Goal: Task Accomplishment & Management: Use online tool/utility

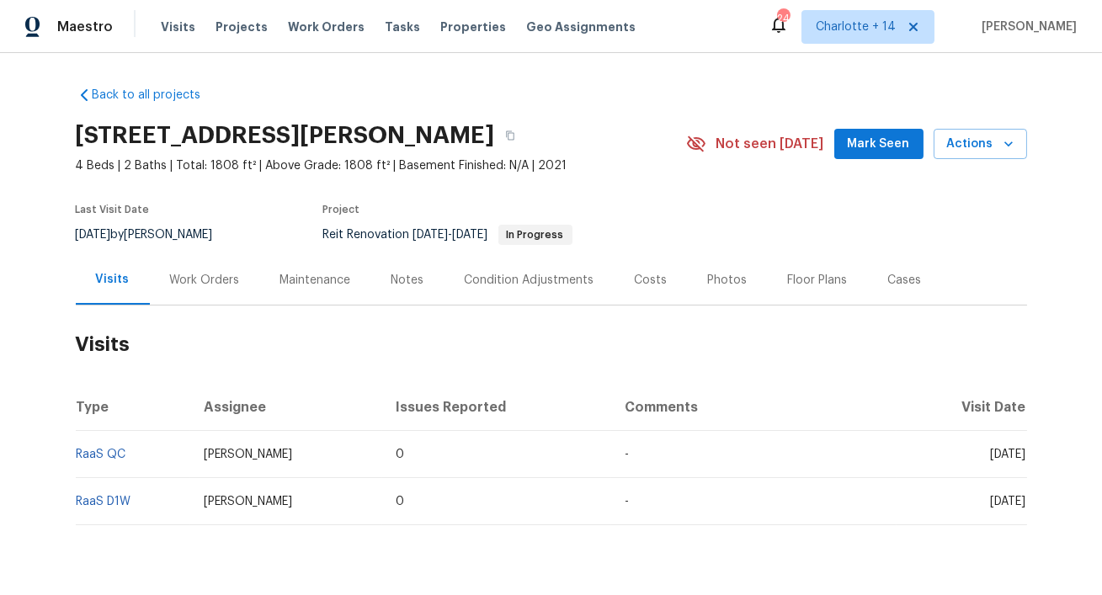
click at [217, 281] on div "Work Orders" at bounding box center [205, 280] width 70 height 17
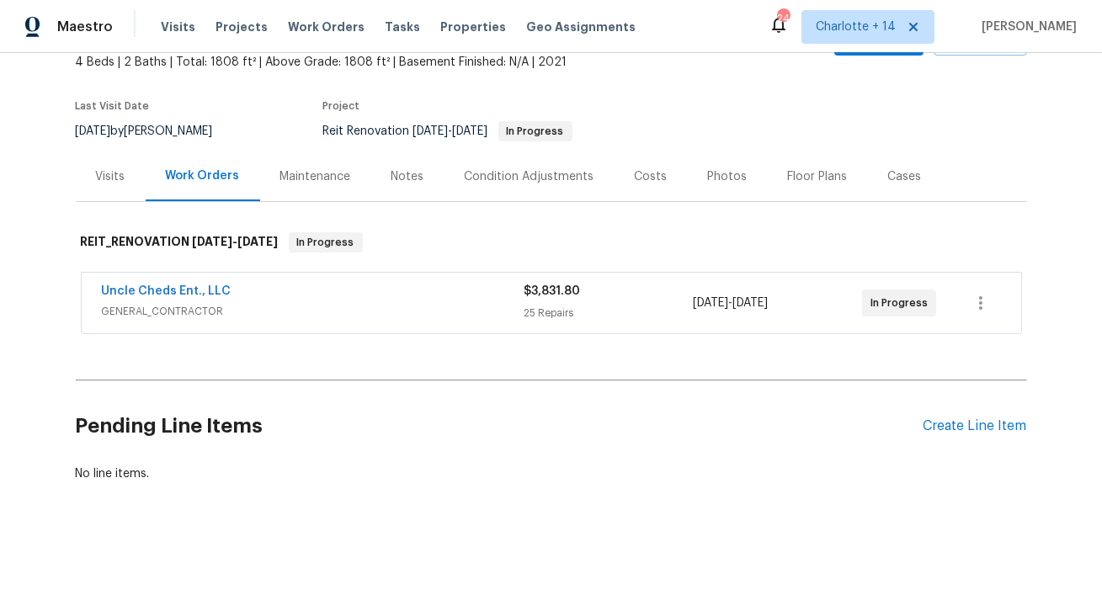
scroll to position [4, 0]
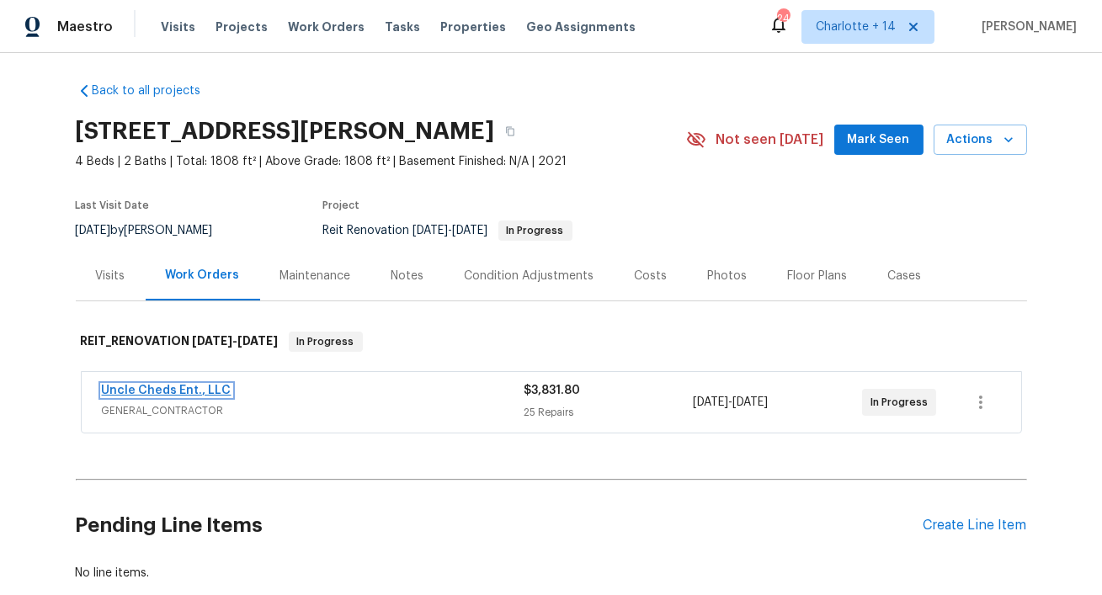
click at [205, 385] on link "Uncle Cheds Ent., LLC" at bounding box center [167, 391] width 130 height 12
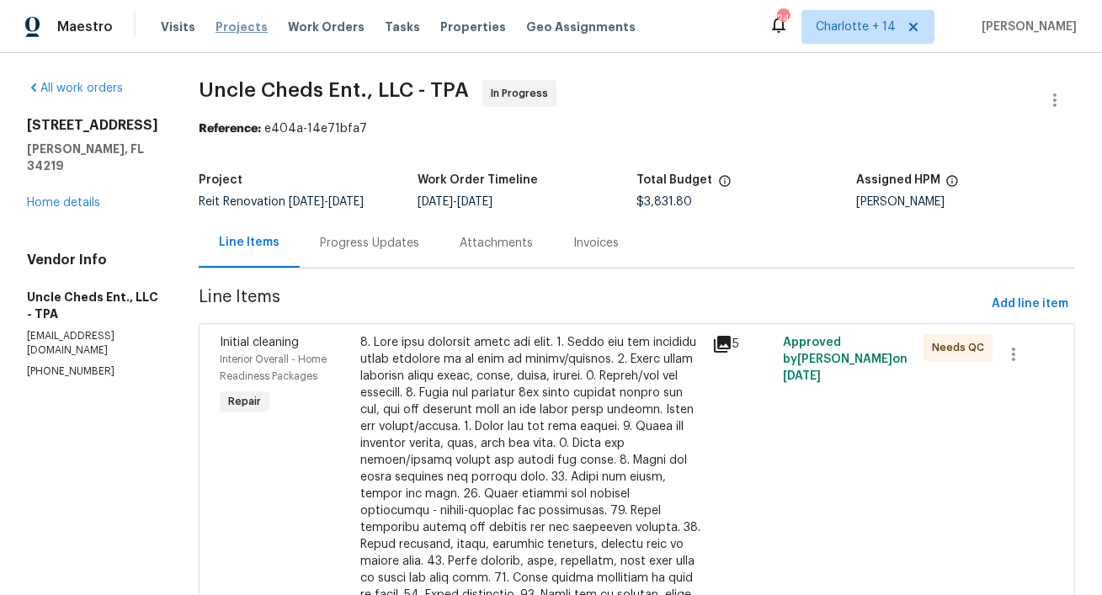
click at [215, 25] on span "Projects" at bounding box center [241, 27] width 52 height 17
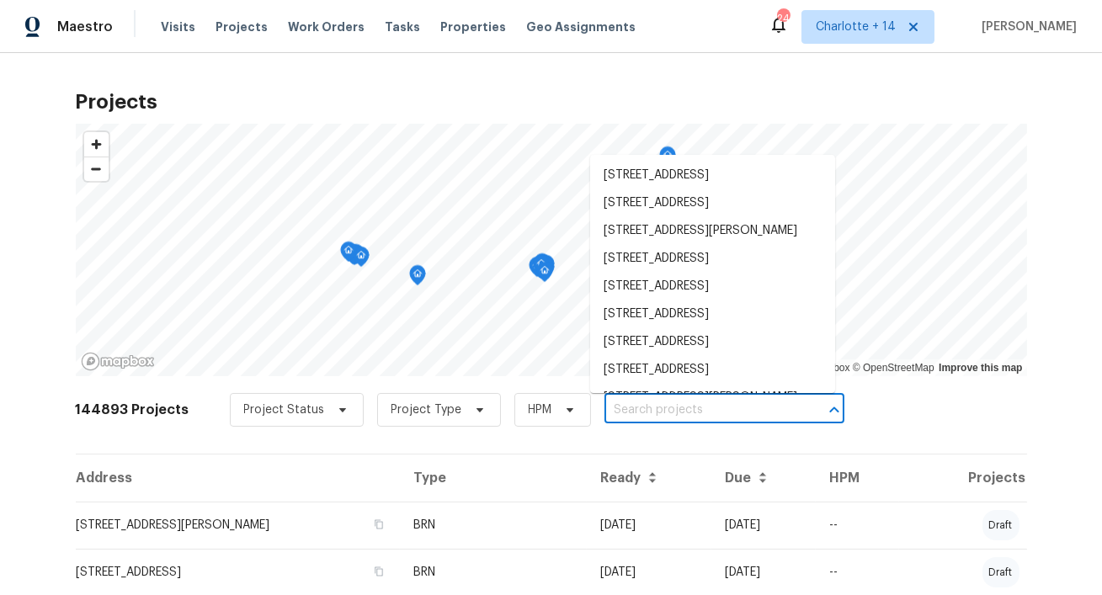
click at [614, 405] on input "text" at bounding box center [700, 410] width 193 height 26
paste input "748 Douglas Ave"
type input "748 Douglas Ave"
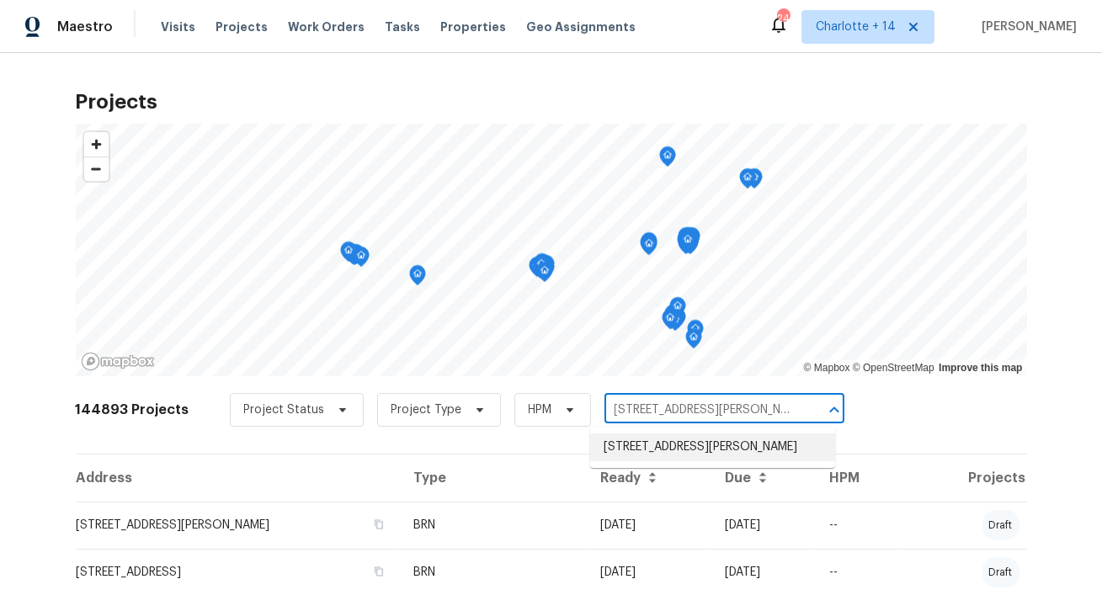
click at [623, 441] on li "748 Douglas Ave, Oxnard, CA 93030" at bounding box center [712, 447] width 245 height 28
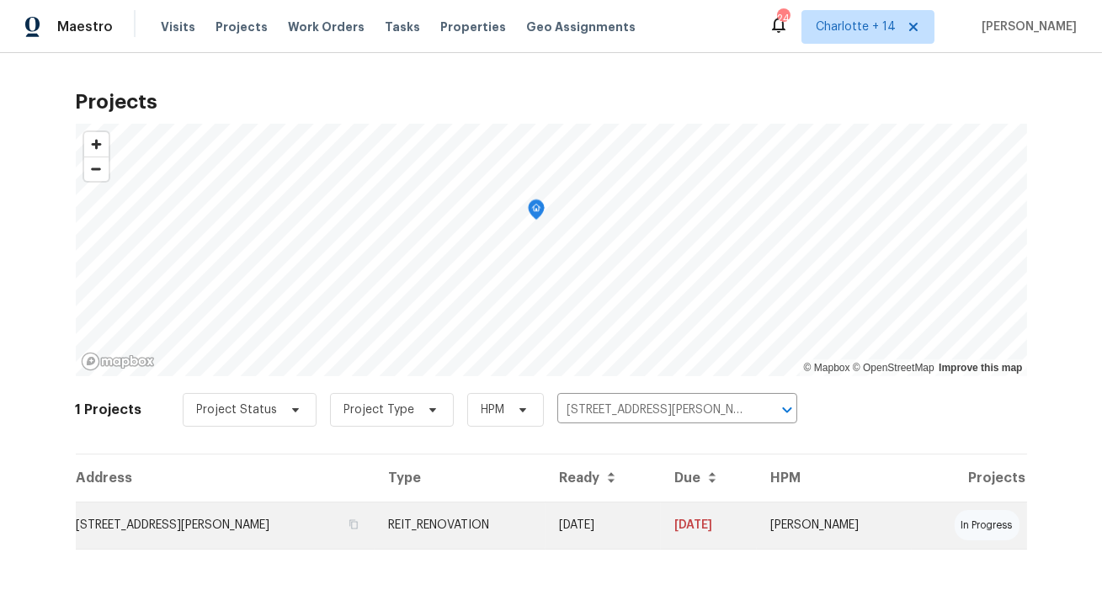
click at [233, 536] on td "748 Douglas Ave, Oxnard, CA 93030" at bounding box center [225, 525] width 299 height 47
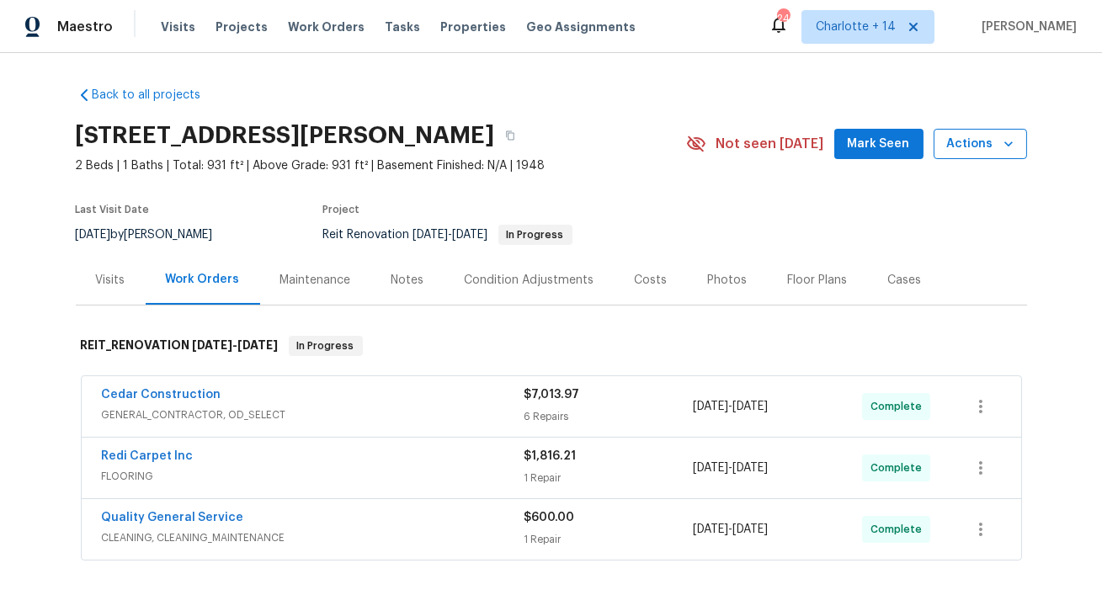
click at [972, 146] on span "Actions" at bounding box center [980, 144] width 66 height 21
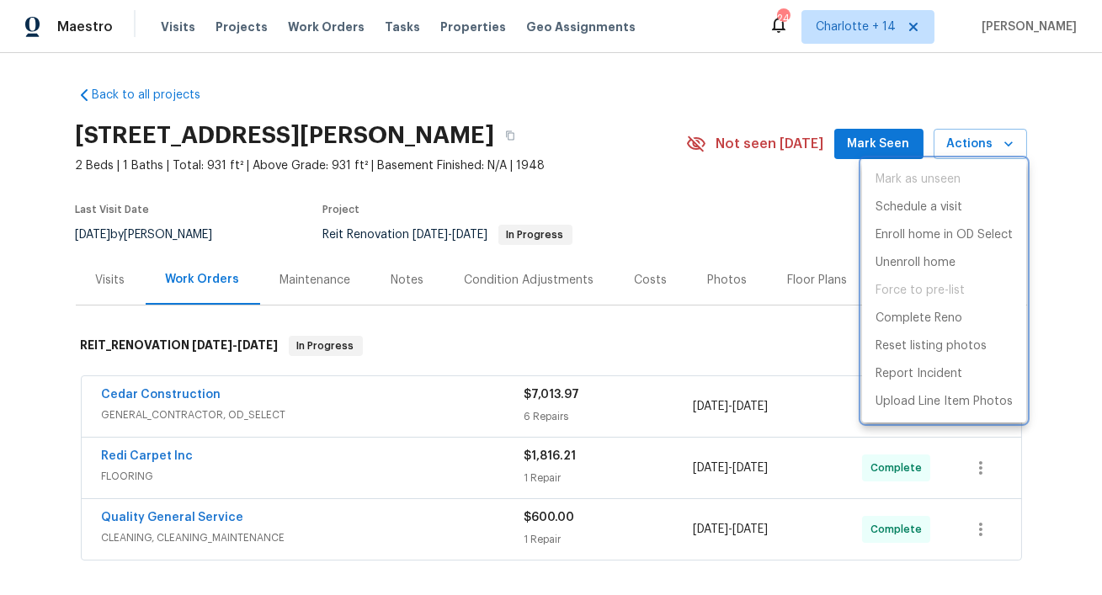
click at [641, 290] on div at bounding box center [551, 297] width 1102 height 595
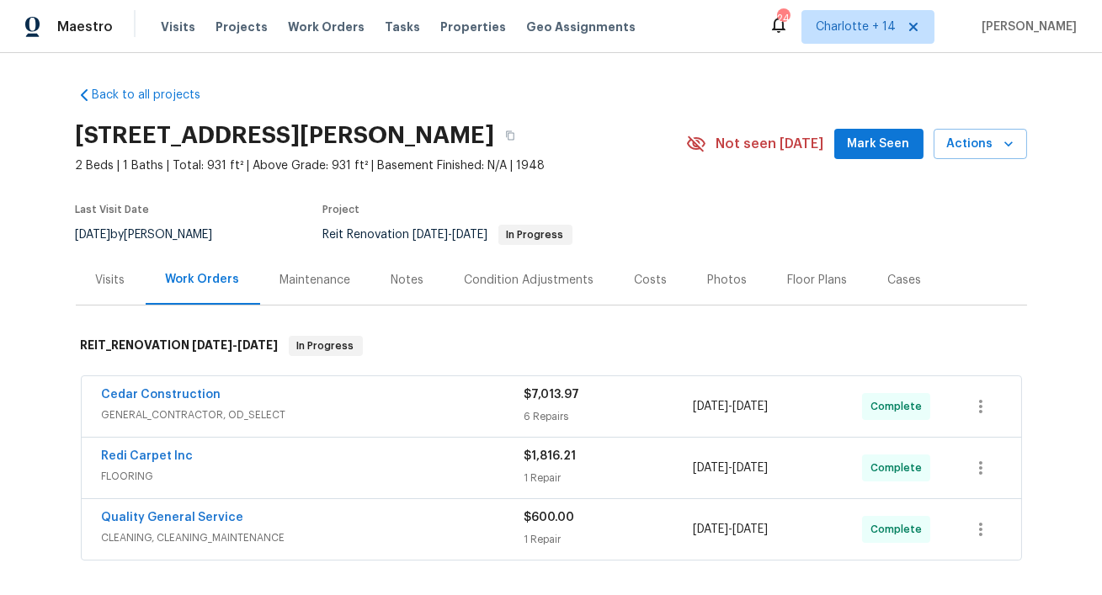
click at [640, 289] on div "Costs" at bounding box center [651, 280] width 33 height 17
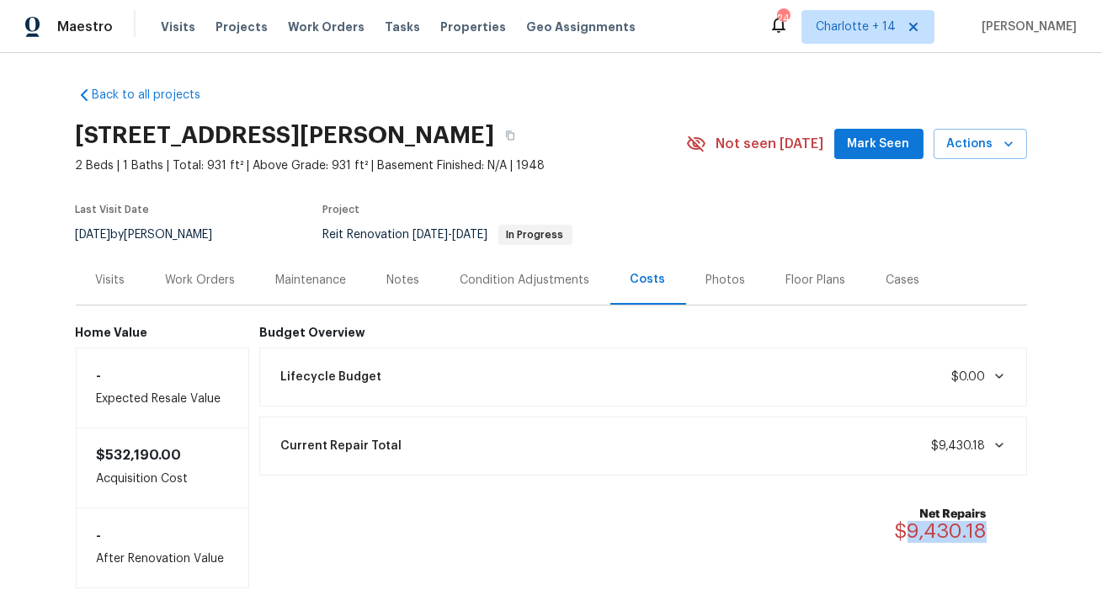
drag, startPoint x: 990, startPoint y: 543, endPoint x: 909, endPoint y: 539, distance: 80.9
click at [909, 539] on div "Net Repairs $9,430.18" at bounding box center [951, 524] width 112 height 37
copy span "9,430.18"
click at [986, 141] on span "Actions" at bounding box center [980, 144] width 66 height 21
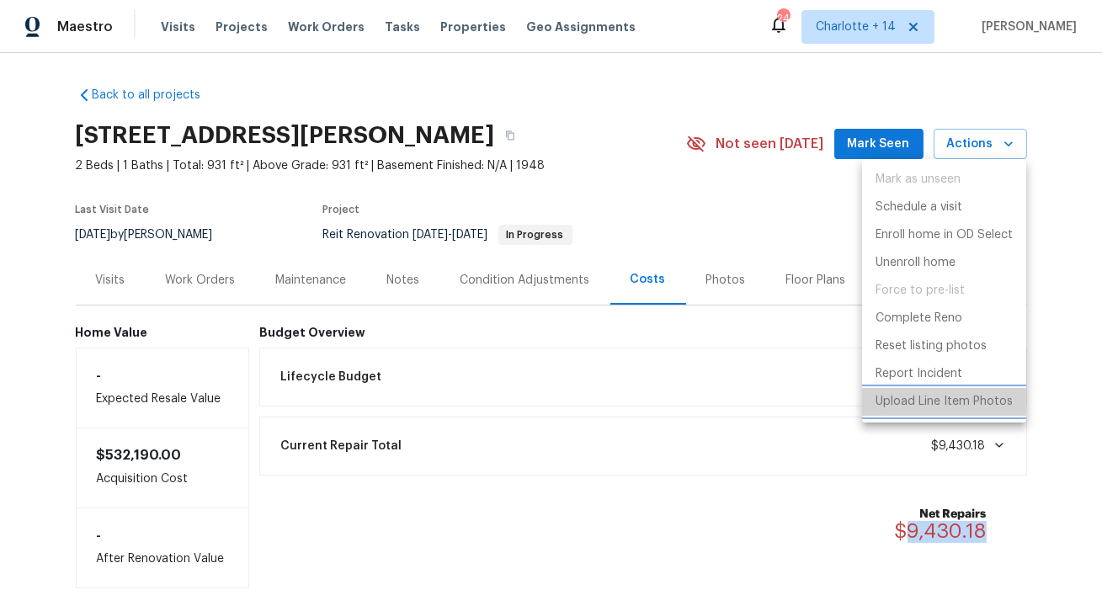
click at [923, 398] on p "Upload Line Item Photos" at bounding box center [943, 402] width 137 height 18
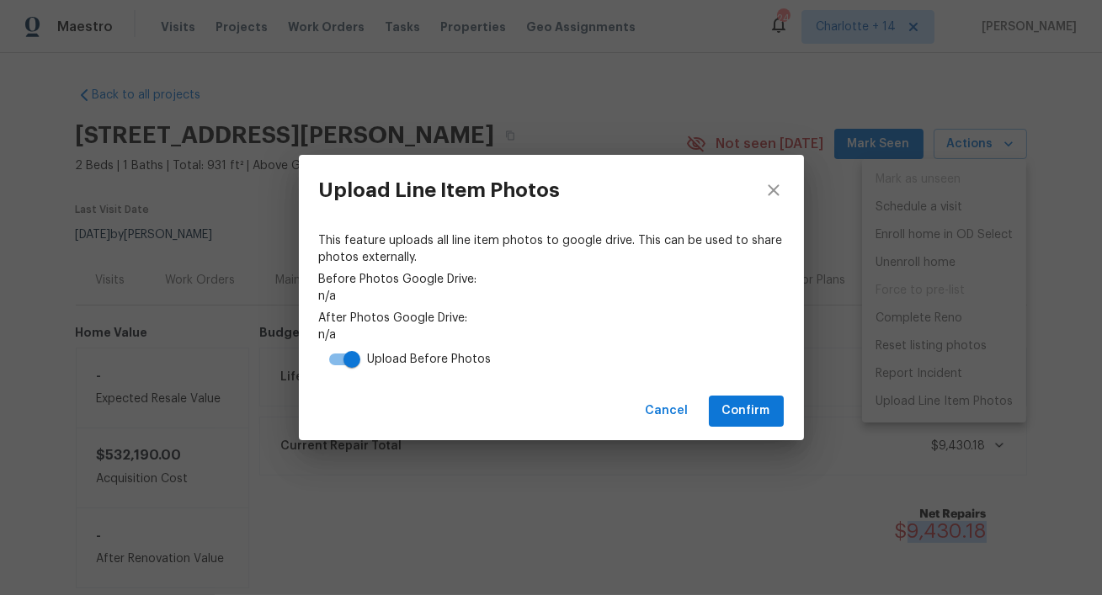
click at [337, 358] on input "checkbox" at bounding box center [352, 359] width 96 height 32
checkbox input "false"
click at [793, 419] on div "Cancel Confirm" at bounding box center [551, 411] width 505 height 58
click at [752, 417] on span "Confirm" at bounding box center [746, 411] width 48 height 21
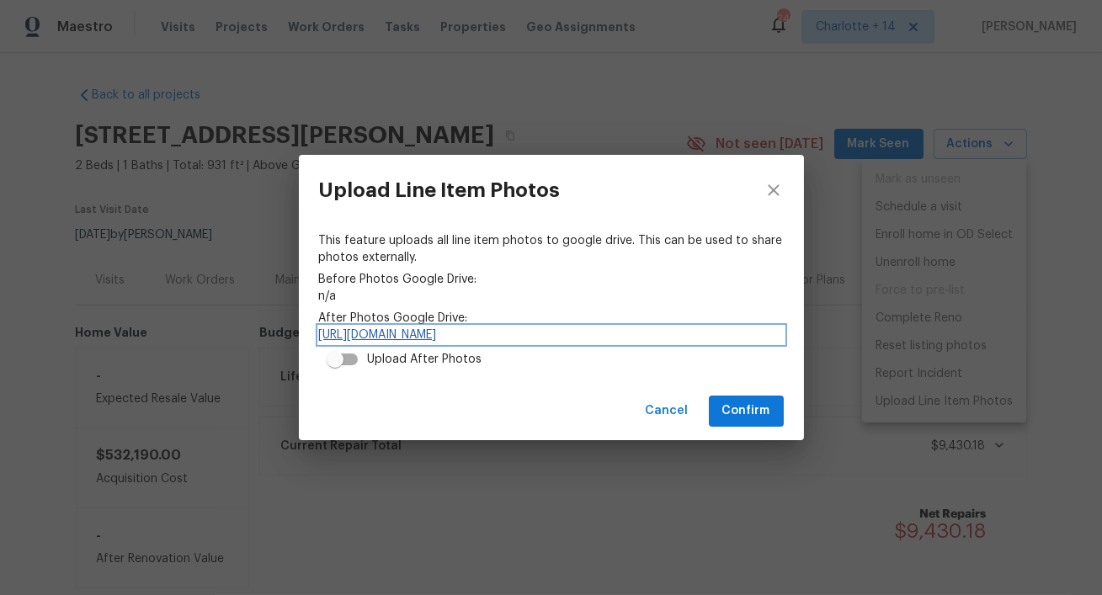
click at [644, 337] on link "https://drive.google.com/drive/folders/1dwaoT9UweecF31S1pWioMPcDQxUdLAsf" at bounding box center [551, 335] width 465 height 17
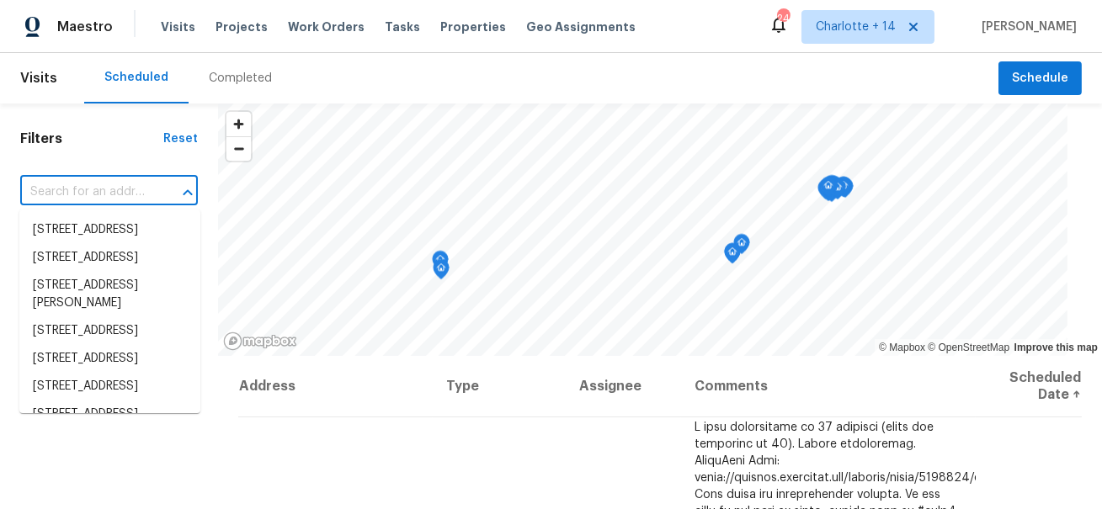
click at [116, 183] on input "text" at bounding box center [85, 192] width 130 height 26
paste input "[DATE][STREET_ADDRESS]"
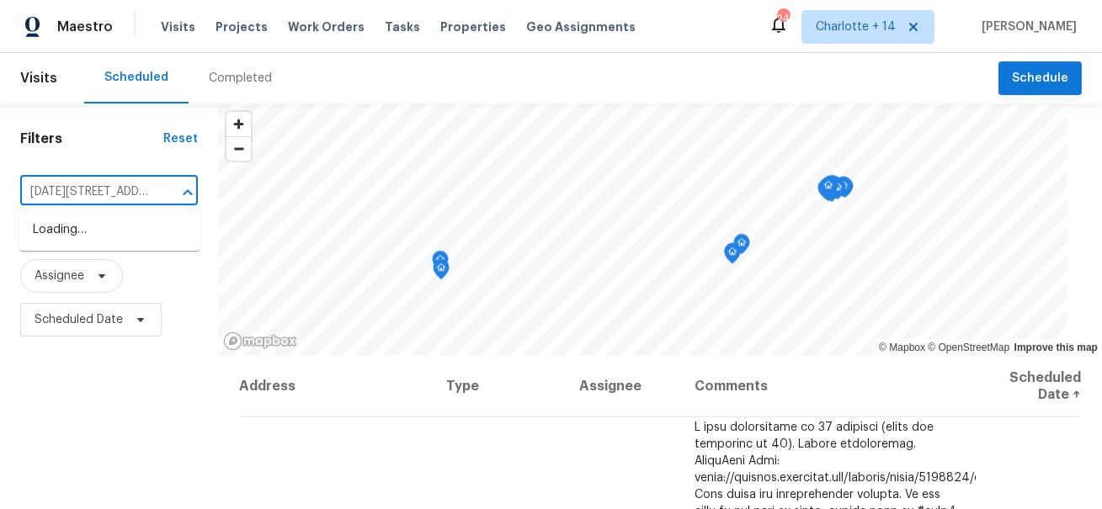
scroll to position [0, 87]
type input "2503 April Sound Ln, Frisco, TX 75033"
click at [261, 23] on div "Visits Projects Work Orders Tasks Properties Geo Assignments" at bounding box center [408, 27] width 495 height 34
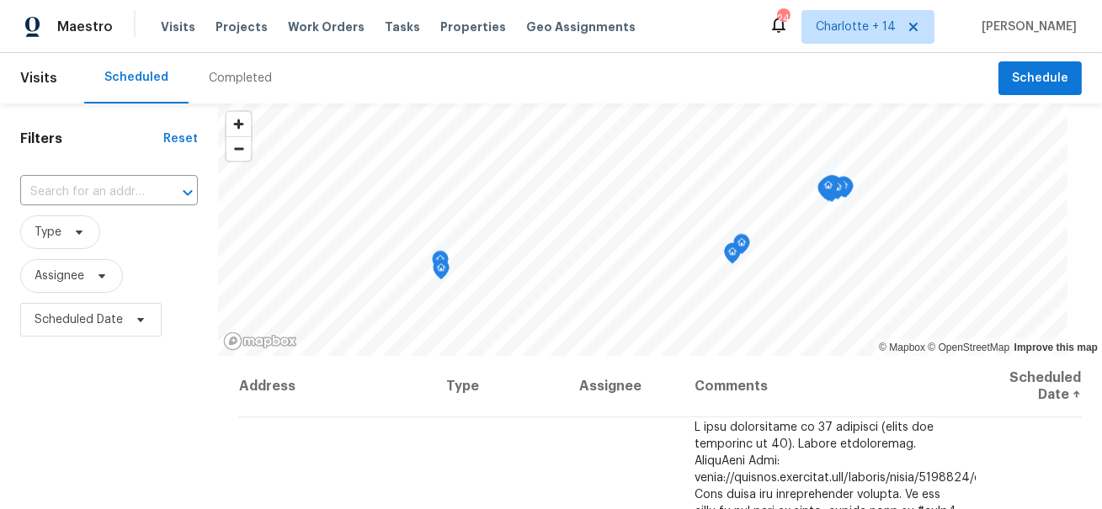
click at [239, 36] on div "Visits Projects Work Orders Tasks Properties Geo Assignments" at bounding box center [408, 27] width 495 height 34
click at [239, 22] on span "Projects" at bounding box center [241, 27] width 52 height 17
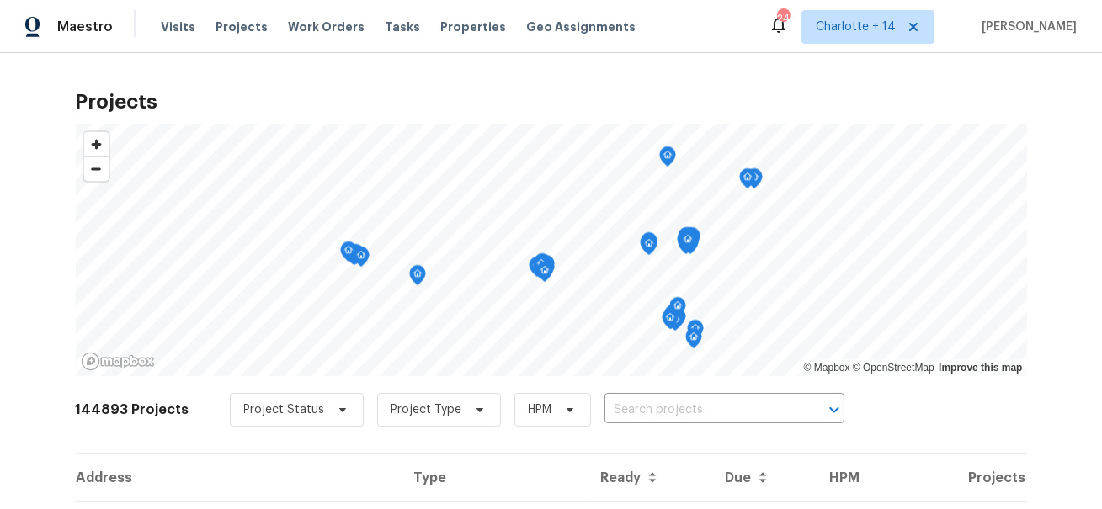
click at [640, 408] on input "text" at bounding box center [700, 410] width 193 height 26
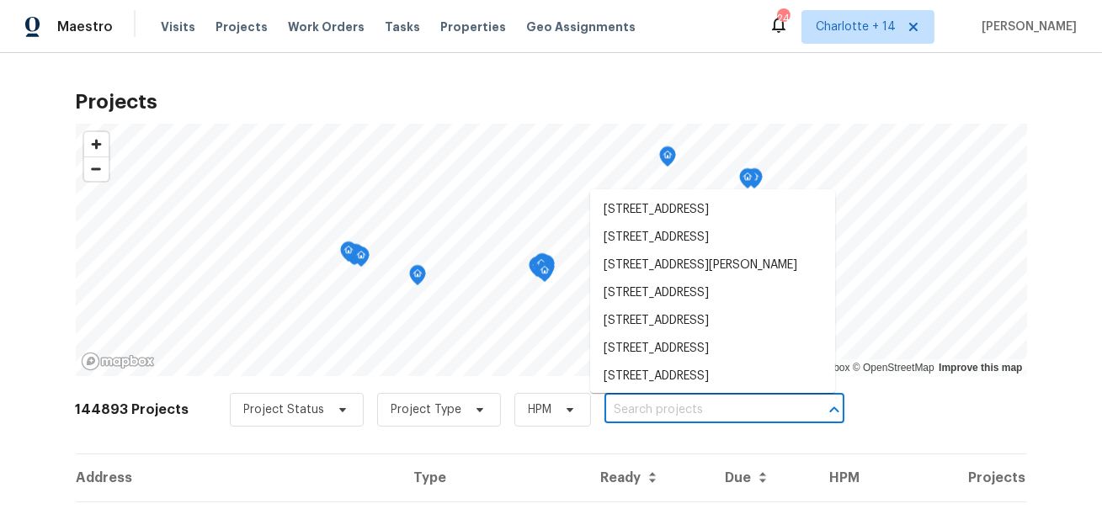
paste input "2503 April Sound Ln, Frisco, TX 75033"
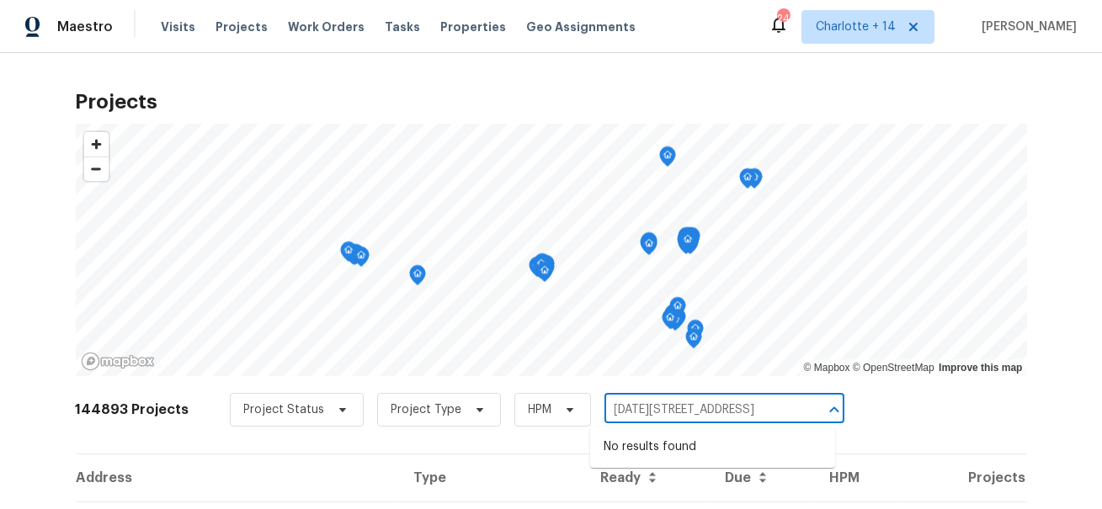
scroll to position [0, 23]
type input "2503 April Sound Ln, Frisco, TX 75033"
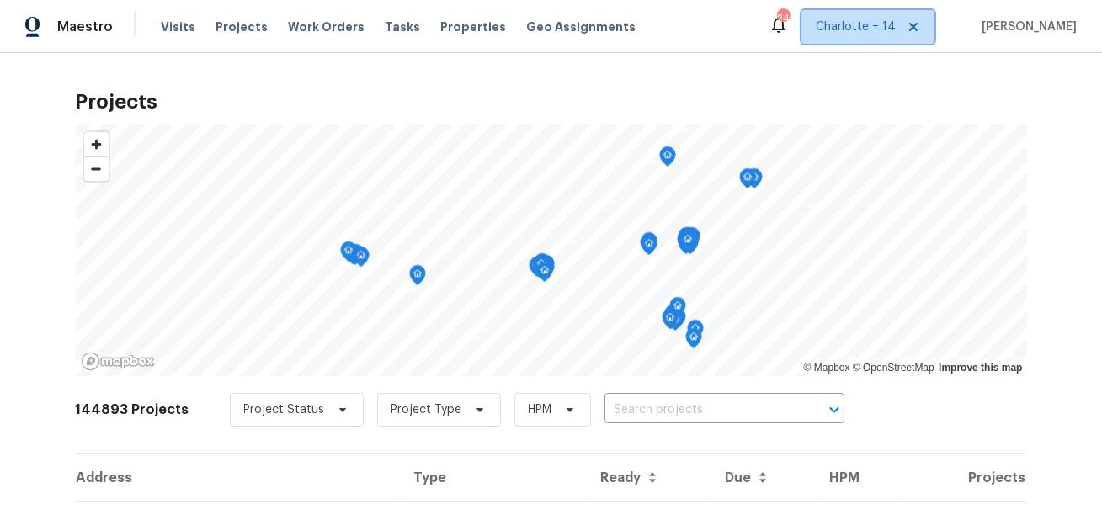
click at [892, 24] on span "Charlotte + 14" at bounding box center [856, 27] width 80 height 17
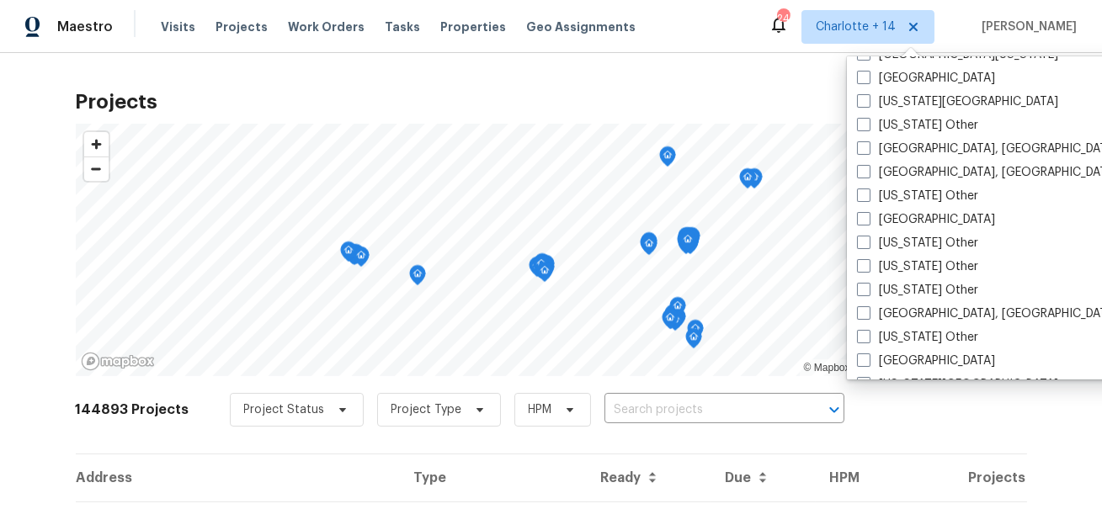
scroll to position [965, 0]
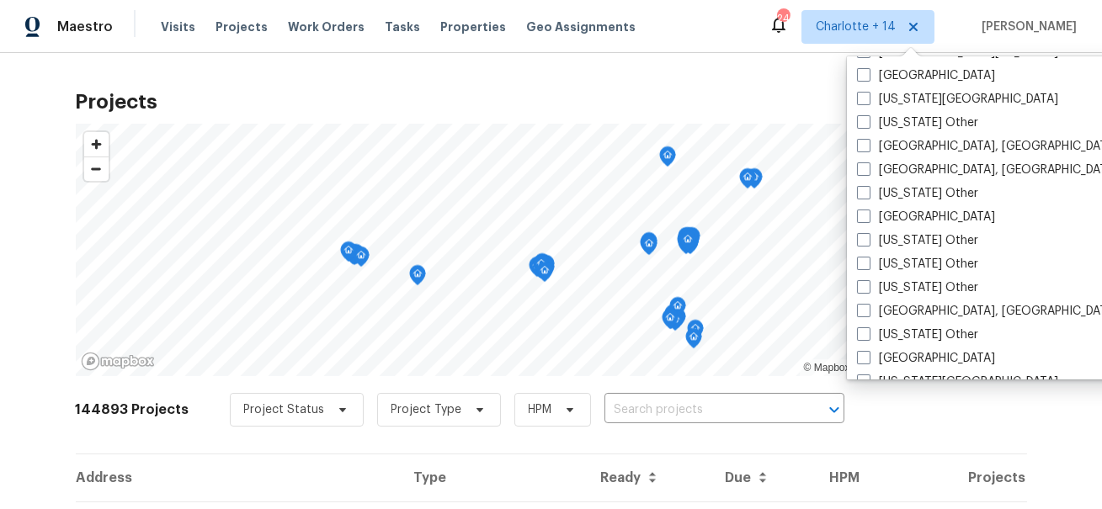
click at [919, 210] on label "Houston" at bounding box center [926, 217] width 138 height 17
click at [868, 210] on input "Houston" at bounding box center [862, 214] width 11 height 11
checkbox input "true"
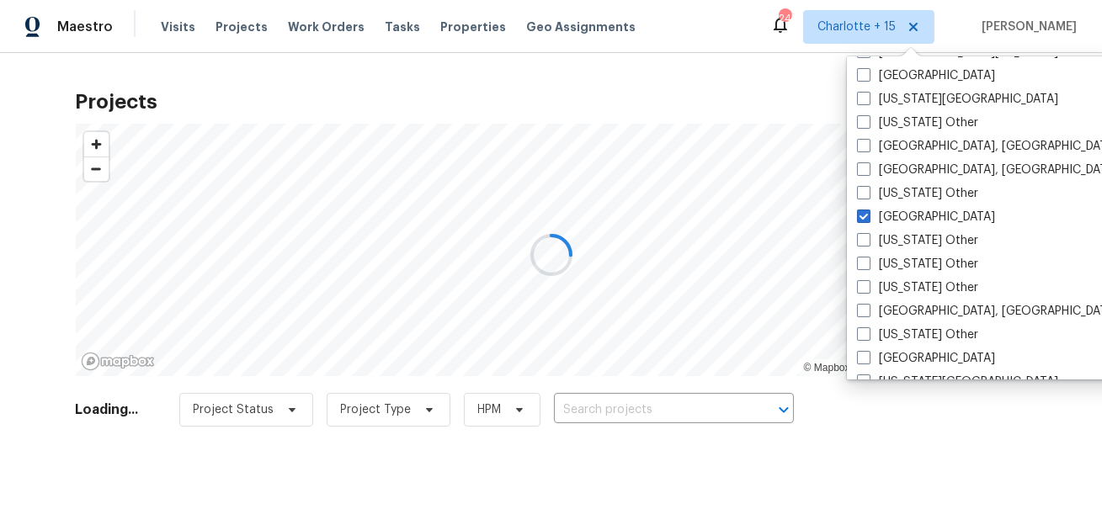
click at [687, 407] on div at bounding box center [551, 254] width 1102 height 509
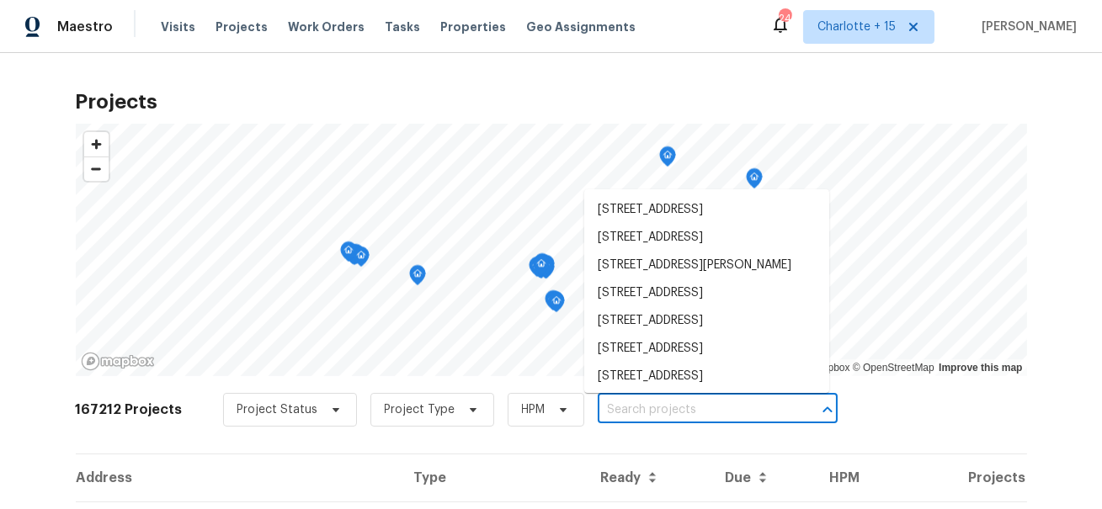
click at [687, 407] on input "text" at bounding box center [694, 410] width 193 height 26
paste input "2503 April Sound Ln, Frisco, TX 75033"
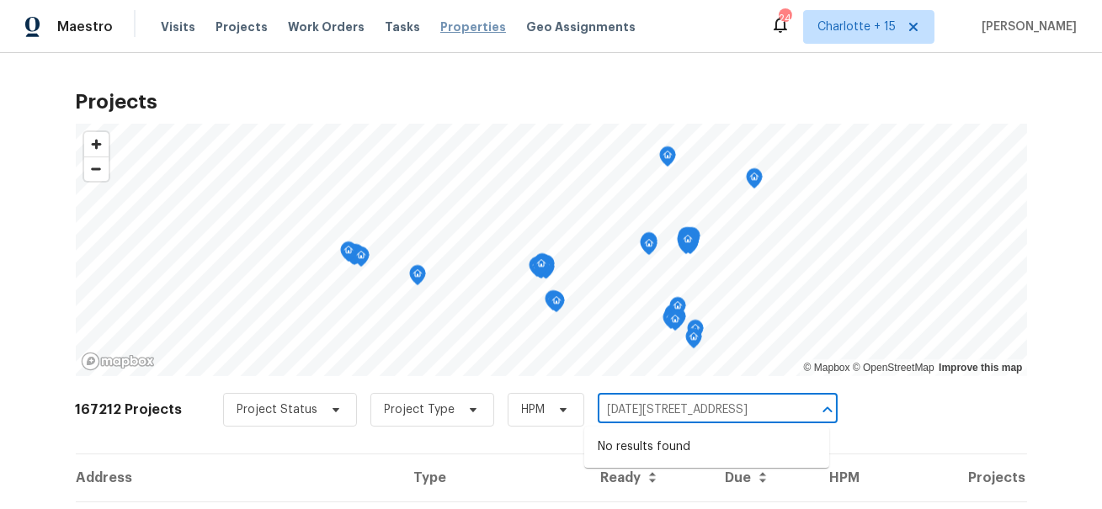
type input "2503 April Sound Ln, Frisco, TX 75033"
click at [440, 30] on span "Properties" at bounding box center [473, 27] width 66 height 17
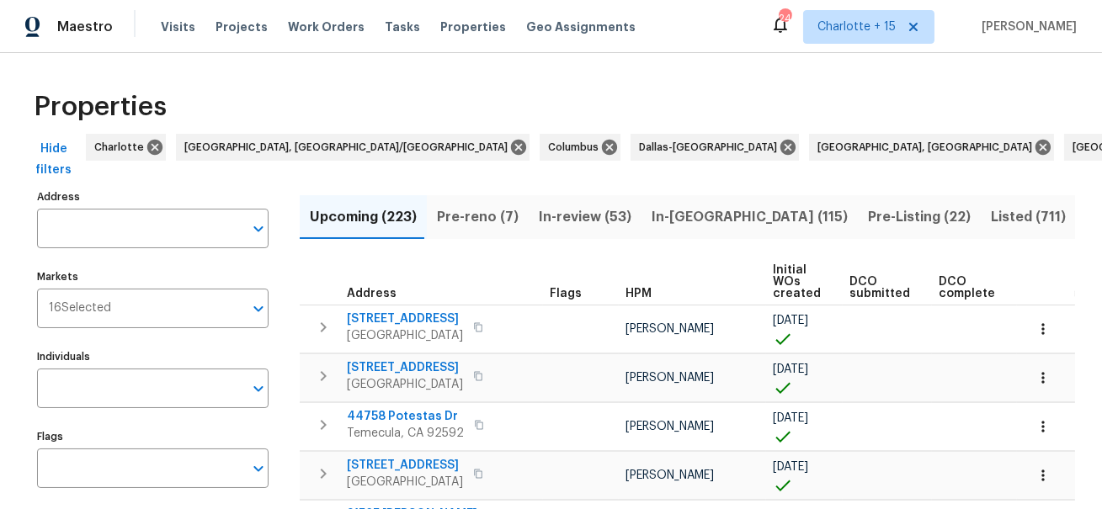
click at [139, 226] on input "Address" at bounding box center [140, 229] width 206 height 40
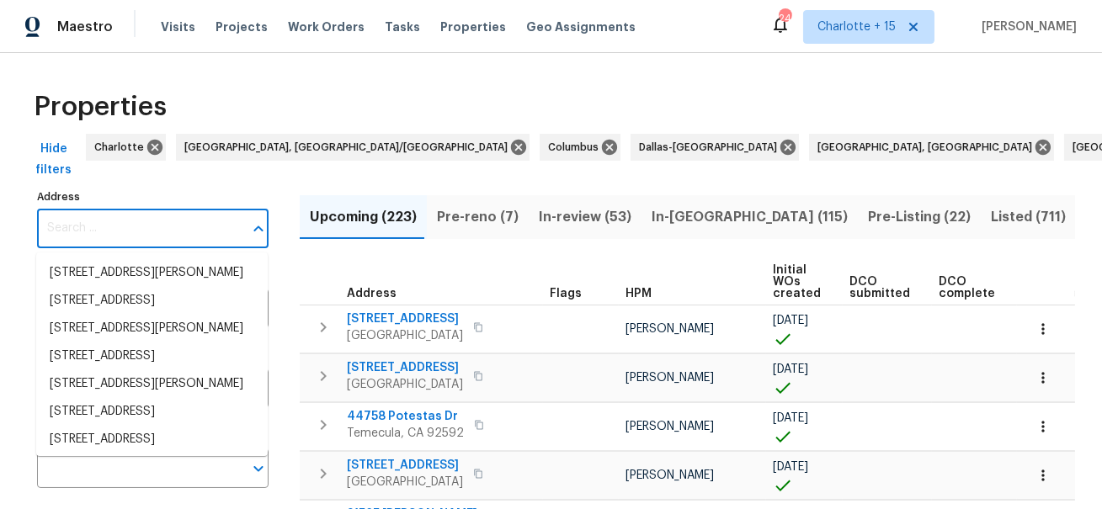
paste input "2503 April Sound Ln, Frisco, TX 75033"
type input "2503 April Sound Ln, Frisco, TX 75033"
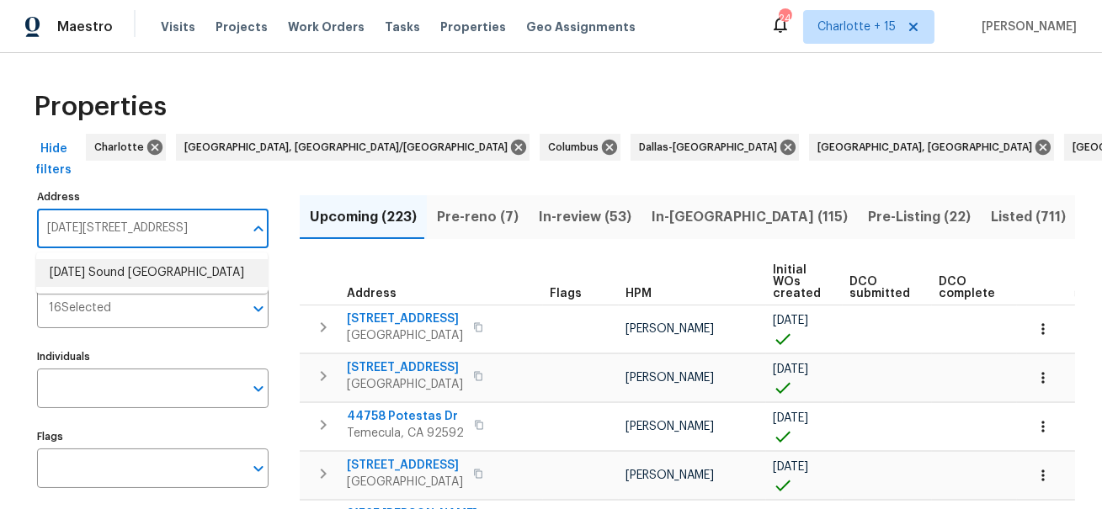
click at [141, 277] on li "2503 April Sound Ln Frisco TX 75033" at bounding box center [151, 273] width 231 height 28
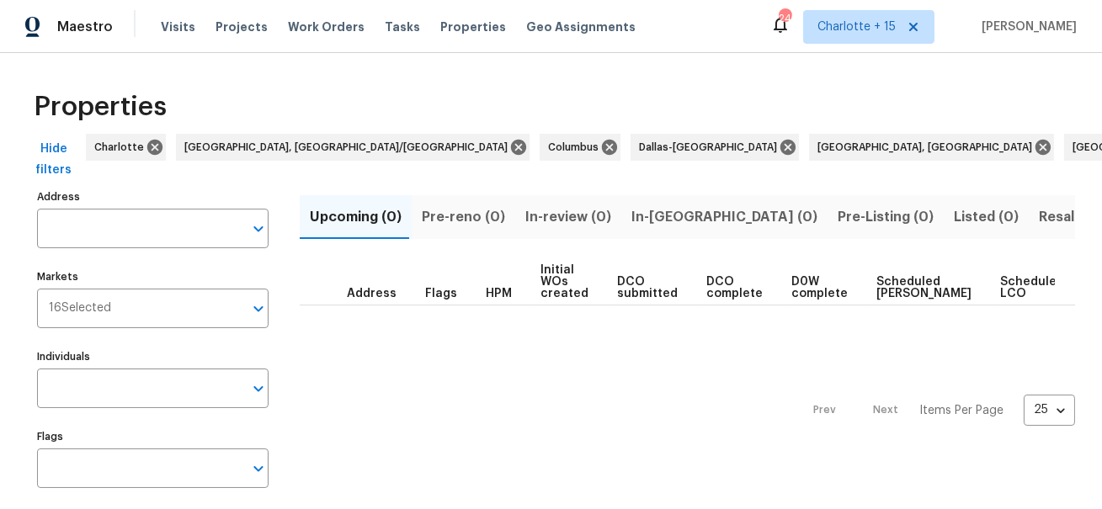
type input "2503 April Sound Ln Frisco TX 75033"
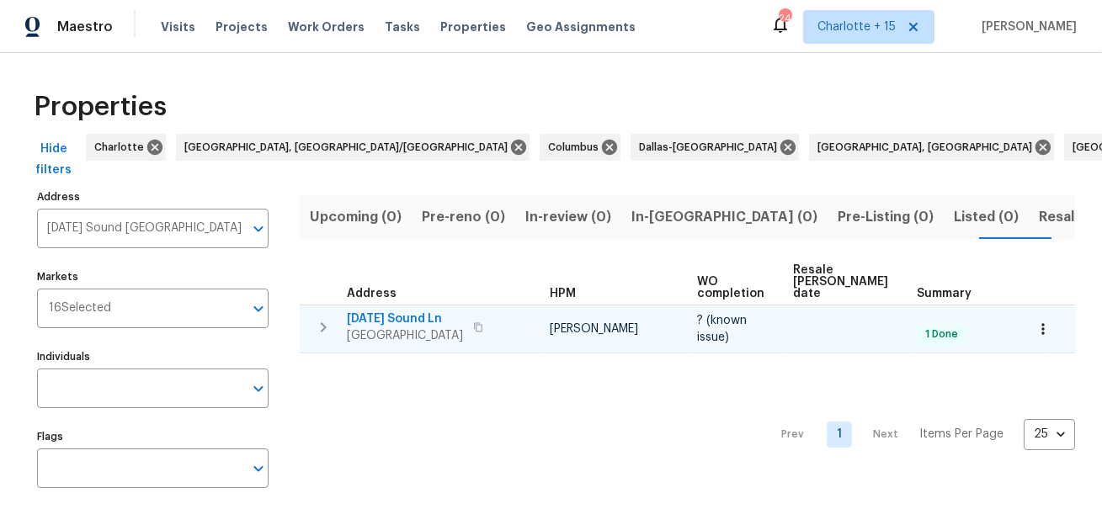
click at [400, 311] on span "2503 April Sound Ln" at bounding box center [405, 319] width 116 height 17
click at [396, 311] on span "2503 April Sound Ln" at bounding box center [405, 319] width 116 height 17
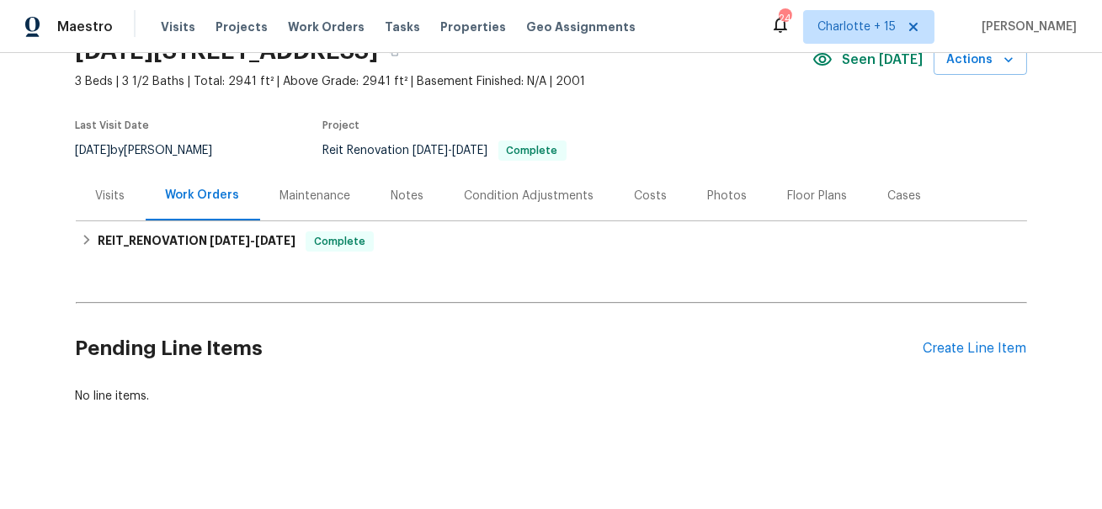
scroll to position [87, 0]
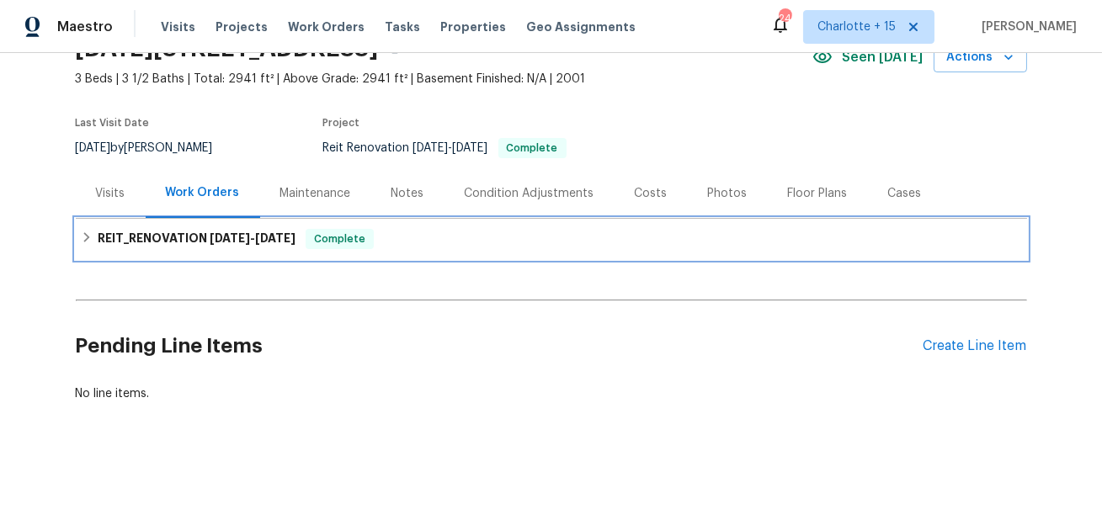
click at [213, 237] on span "9/17/25" at bounding box center [230, 238] width 40 height 12
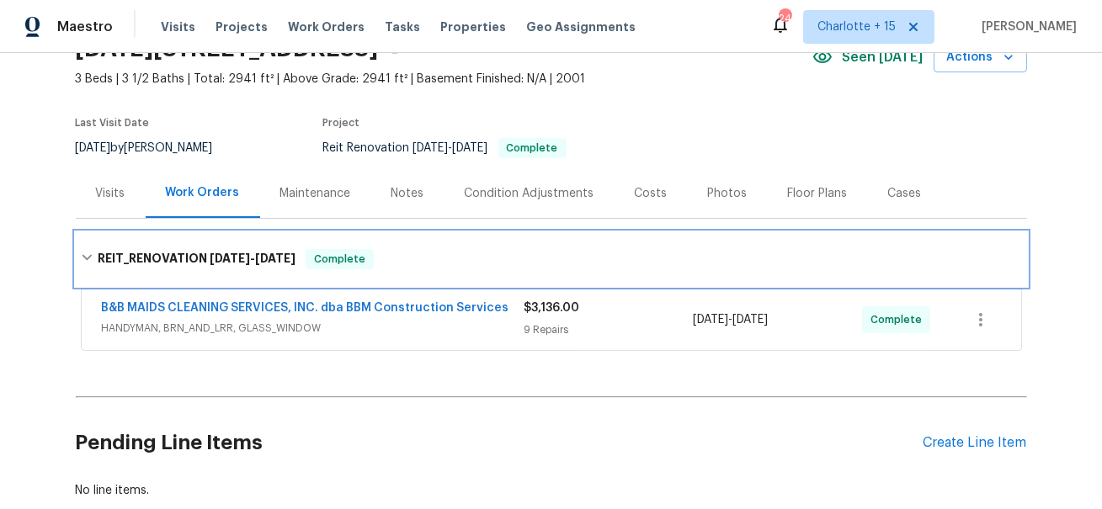
scroll to position [77, 0]
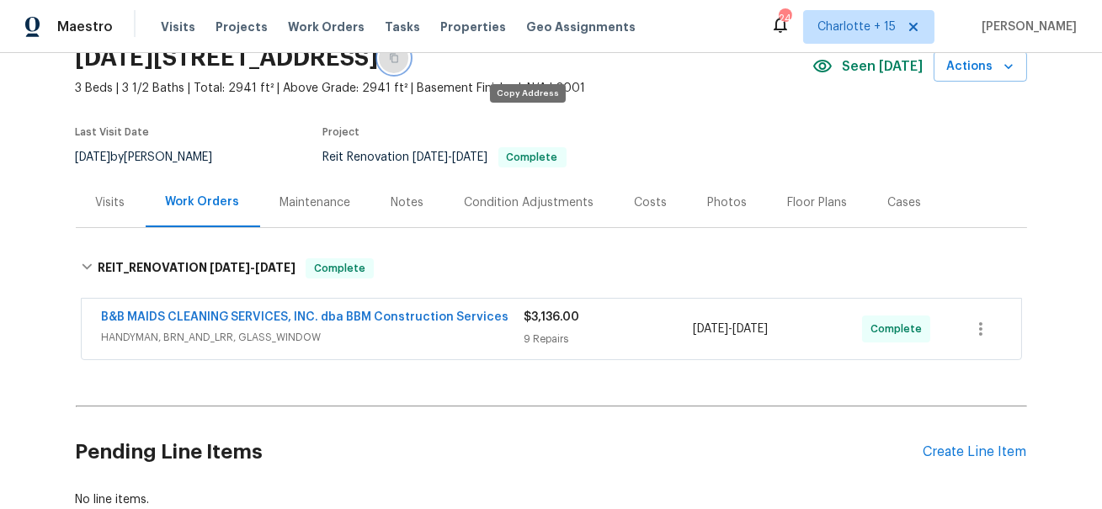
click at [399, 58] on icon "button" at bounding box center [394, 58] width 10 height 10
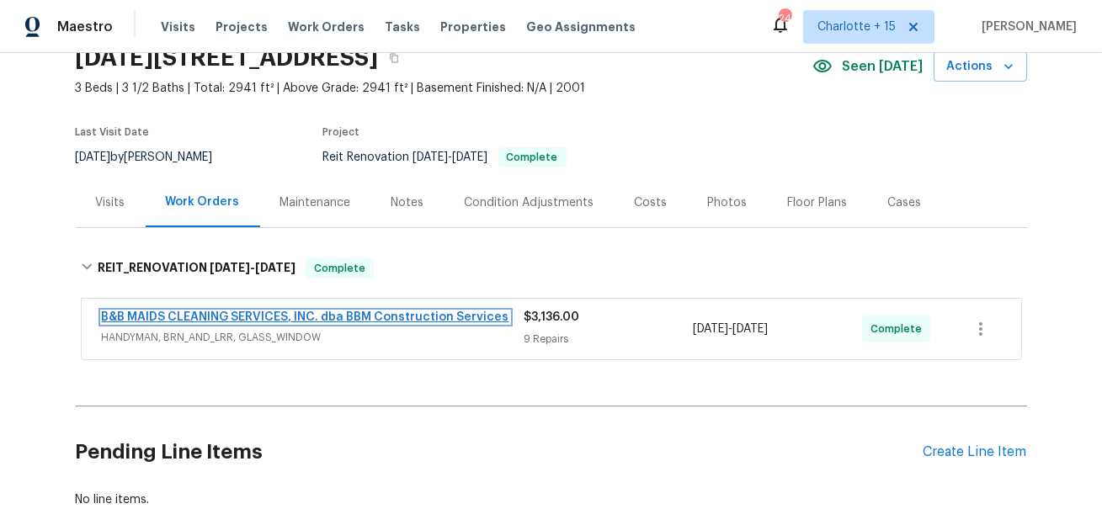
click at [242, 315] on link "B&B MAIDS CLEANING SERVICES, INC. dba BBM Construction Services" at bounding box center [305, 317] width 407 height 12
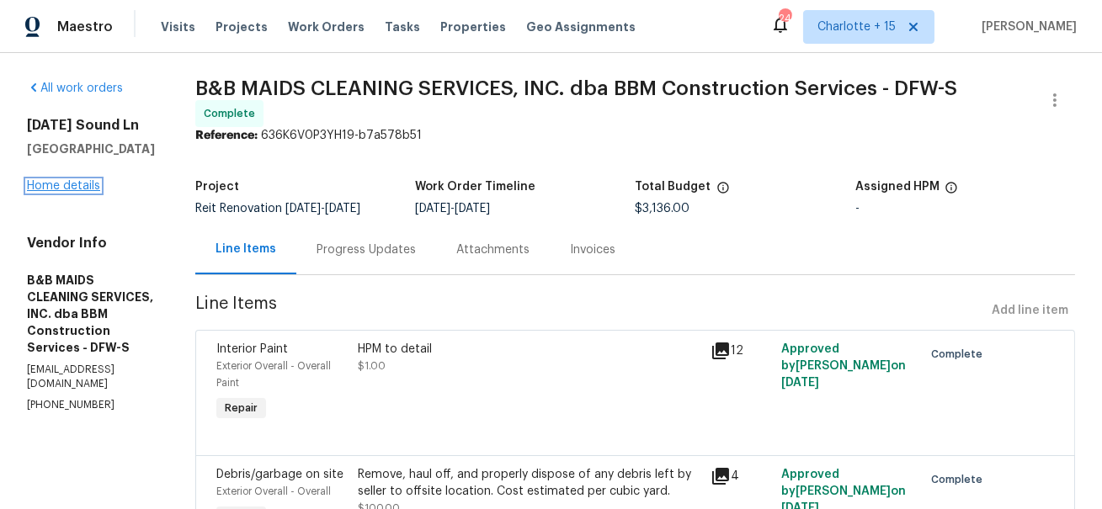
click at [61, 183] on link "Home details" at bounding box center [63, 186] width 73 height 12
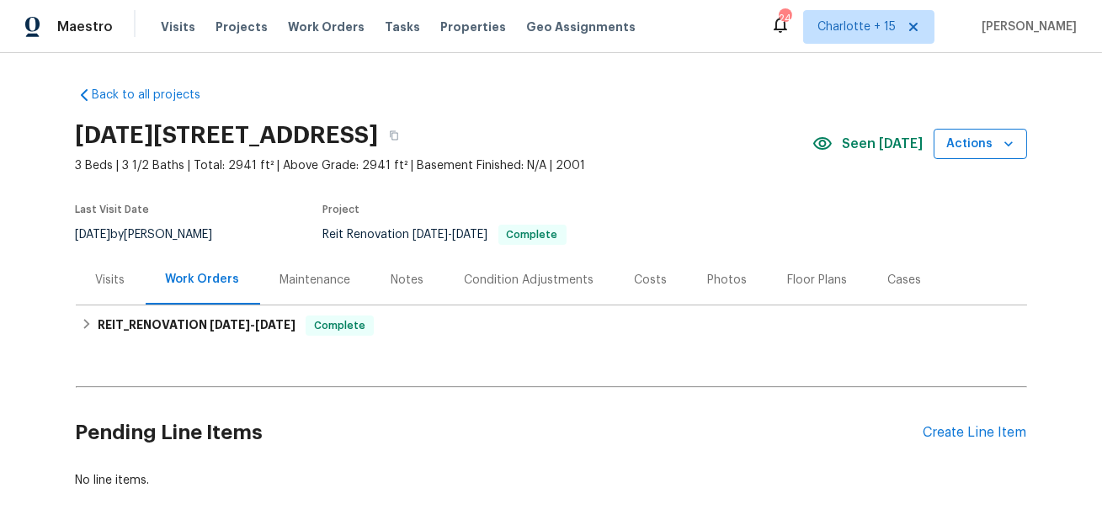
click at [1004, 141] on icon "button" at bounding box center [1008, 143] width 8 height 5
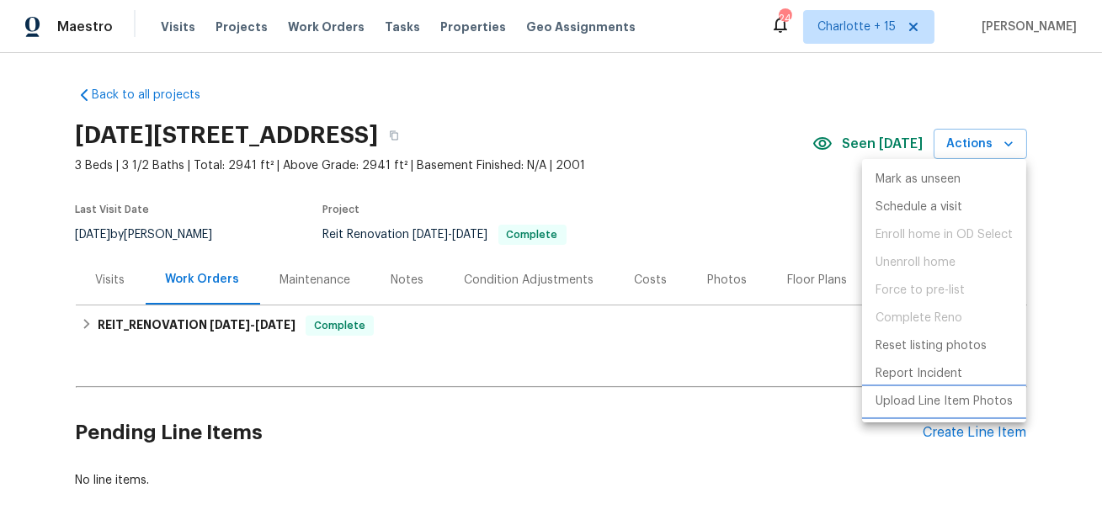
click at [928, 403] on p "Upload Line Item Photos" at bounding box center [943, 402] width 137 height 18
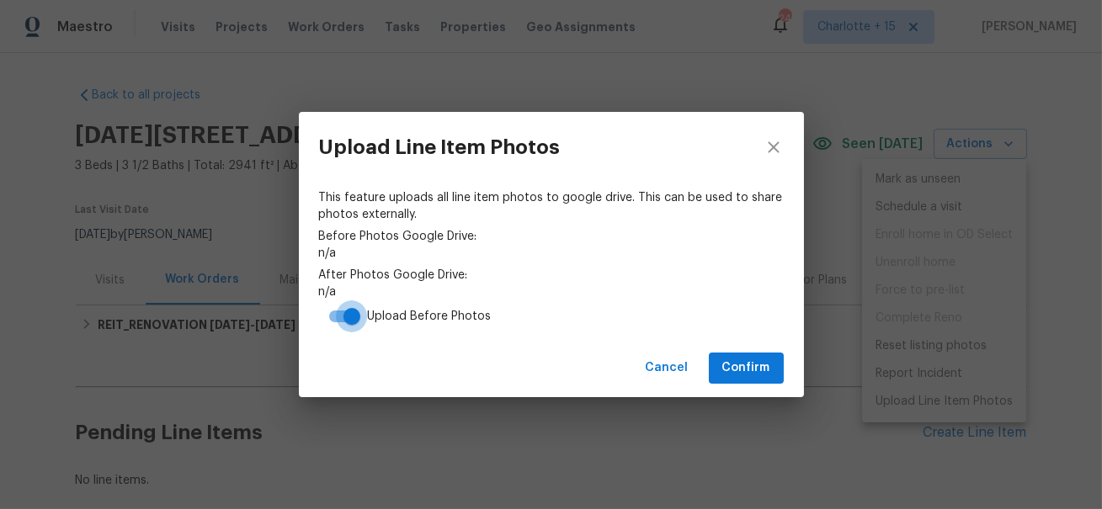
click at [332, 316] on input "checkbox" at bounding box center [352, 316] width 96 height 32
checkbox input "false"
click at [744, 369] on span "Confirm" at bounding box center [746, 368] width 48 height 21
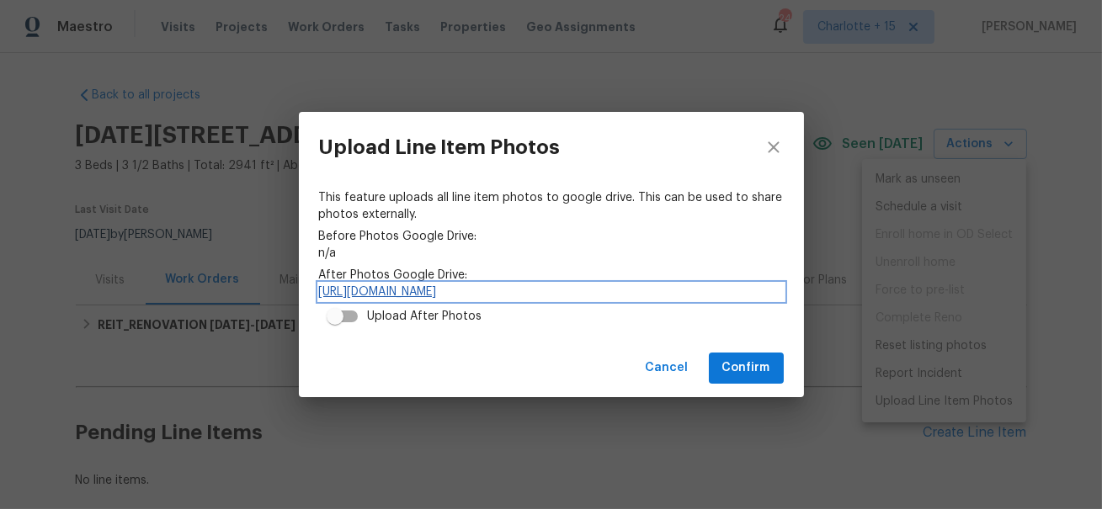
click at [433, 296] on link "https://drive.google.com/drive/folders/1LvoYLGaGrvPvkPkqKBWlCWAh02kvpAvW" at bounding box center [551, 292] width 465 height 17
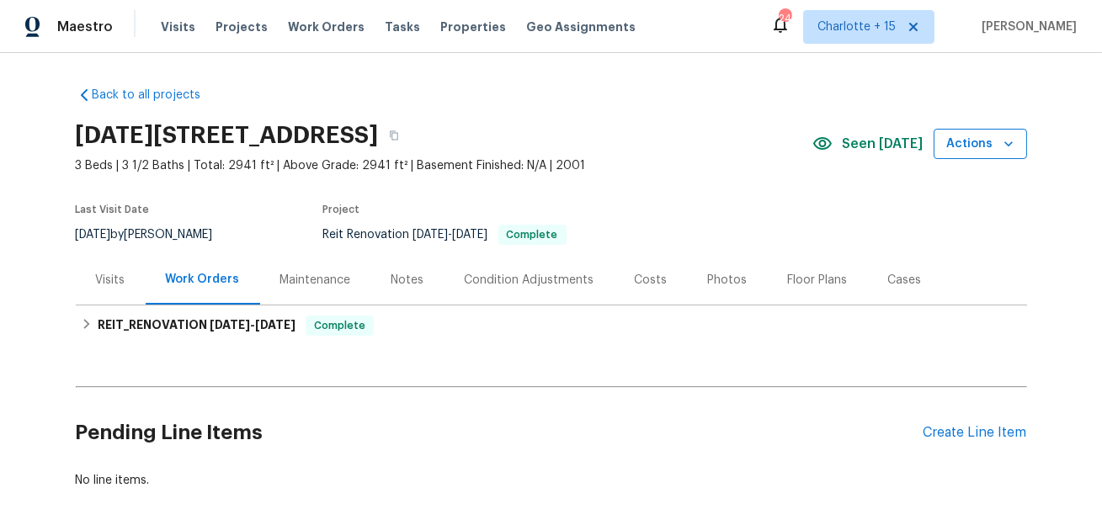
click at [1007, 144] on icon "button" at bounding box center [1008, 143] width 8 height 5
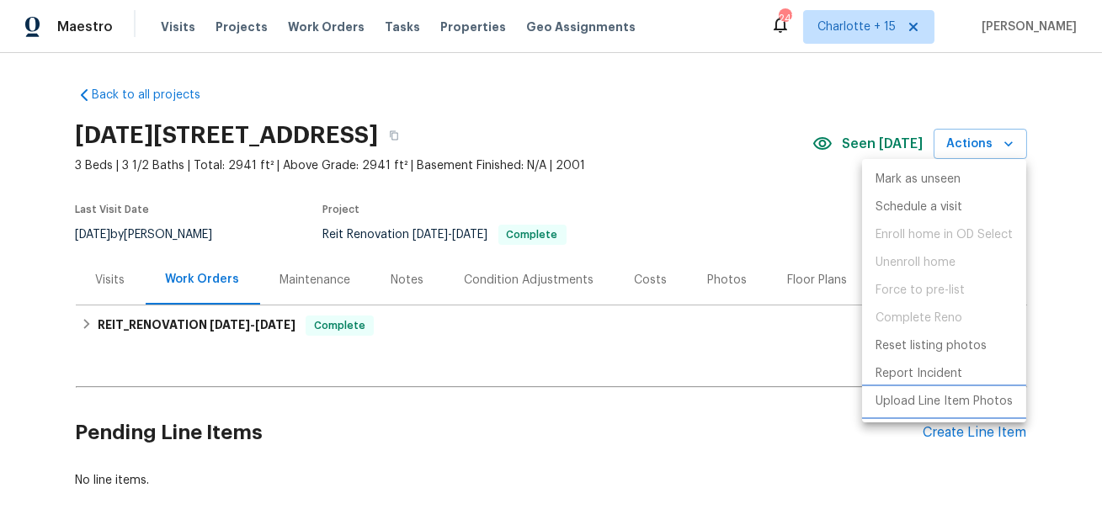
click at [901, 403] on p "Upload Line Item Photos" at bounding box center [943, 402] width 137 height 18
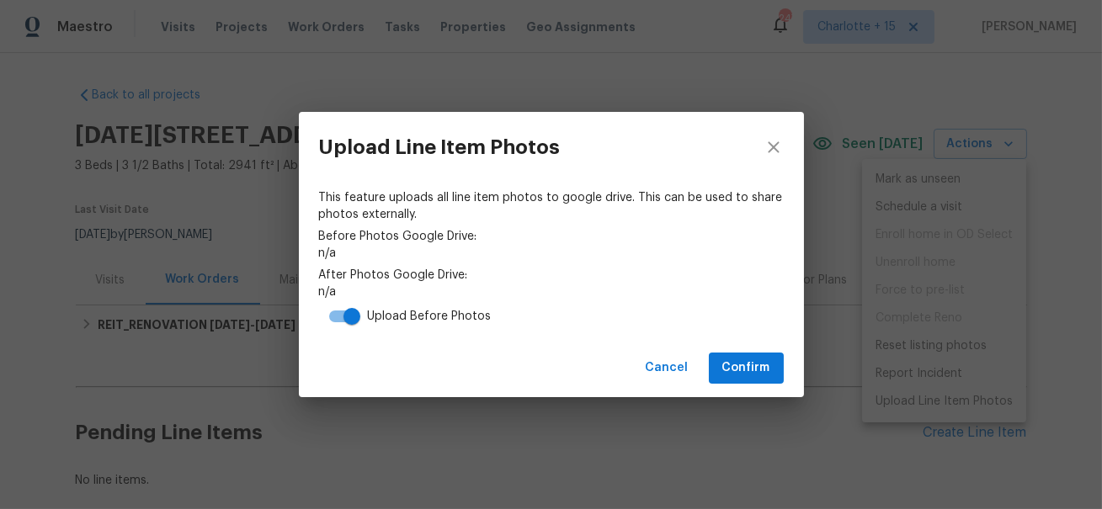
click at [343, 320] on input "checkbox" at bounding box center [352, 316] width 96 height 32
checkbox input "false"
click at [720, 368] on button "Confirm" at bounding box center [746, 368] width 75 height 31
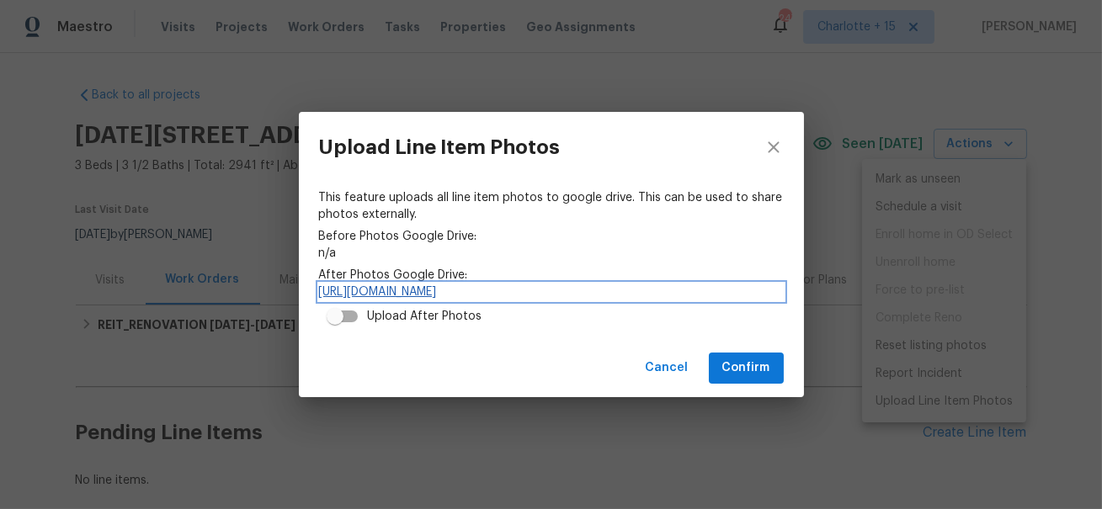
click at [508, 289] on link "[URL][DOMAIN_NAME]" at bounding box center [551, 292] width 465 height 17
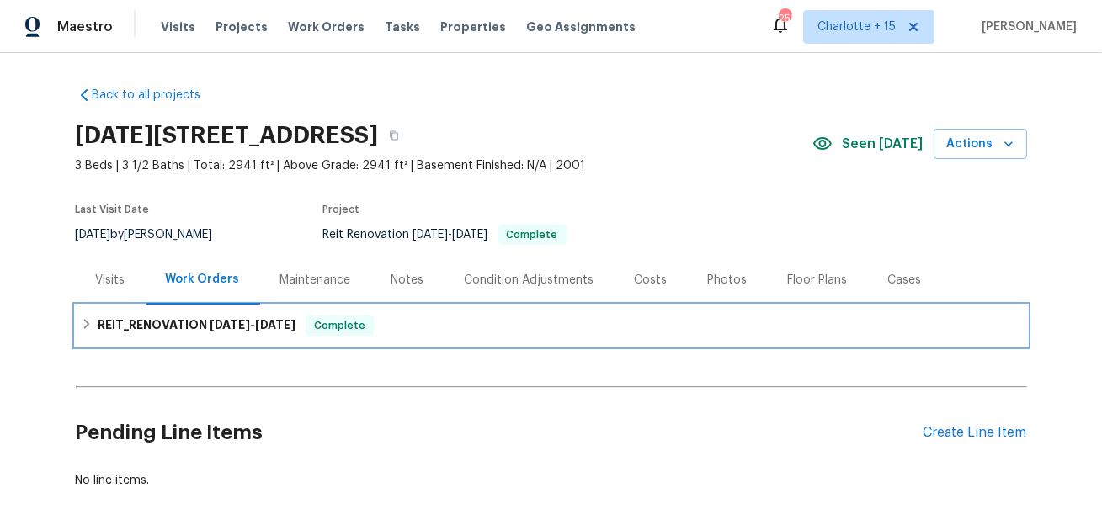
click at [202, 322] on h6 "REIT_RENOVATION [DATE] - [DATE]" at bounding box center [197, 326] width 198 height 20
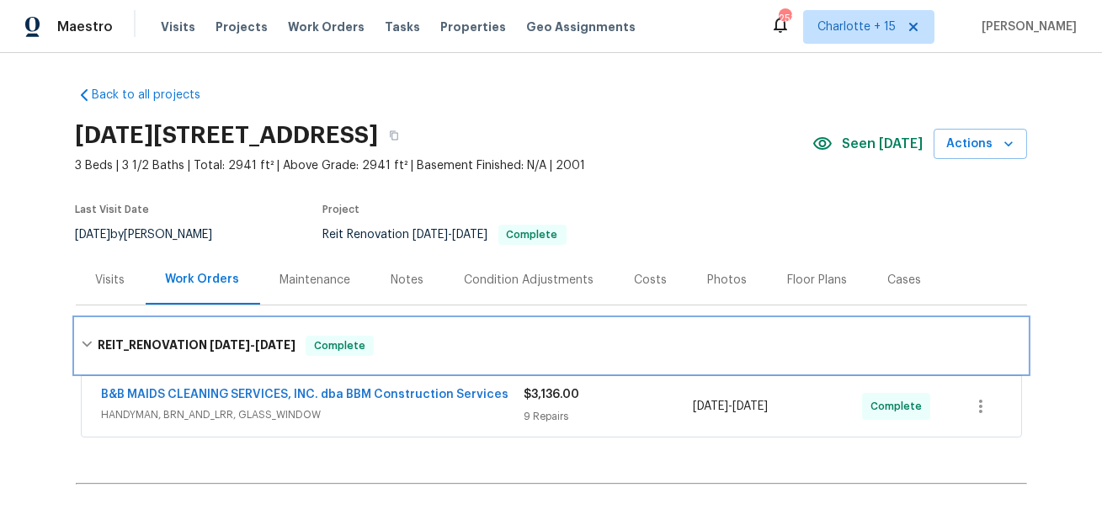
scroll to position [189, 0]
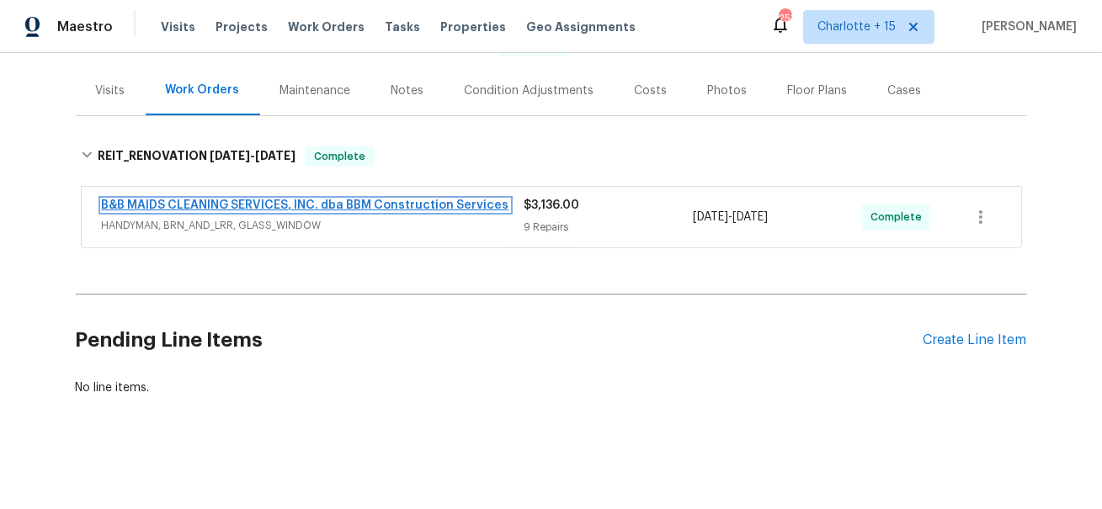
click at [219, 207] on link "B&B MAIDS CLEANING SERVICES, INC. dba BBM Construction Services" at bounding box center [305, 205] width 407 height 12
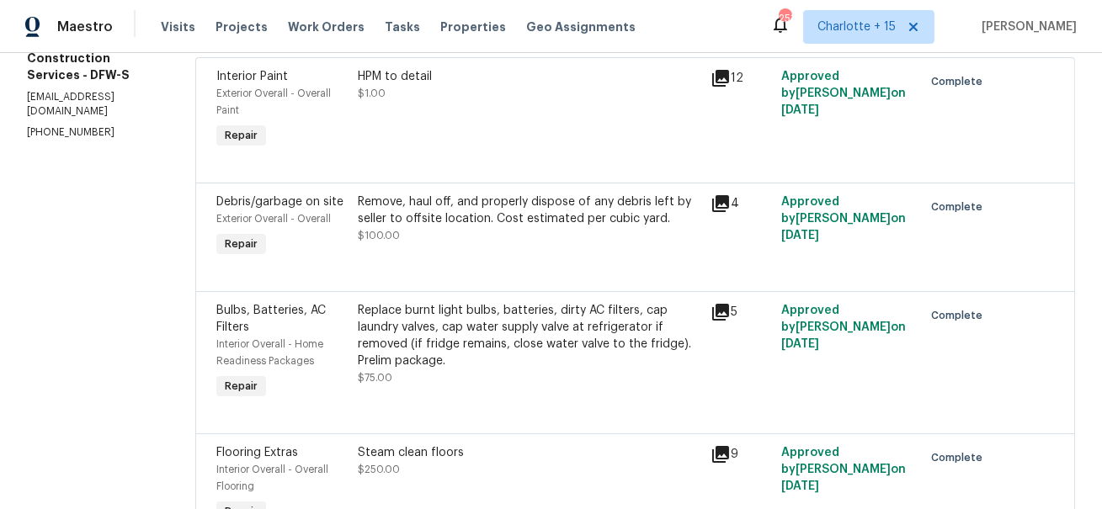
scroll to position [263, 0]
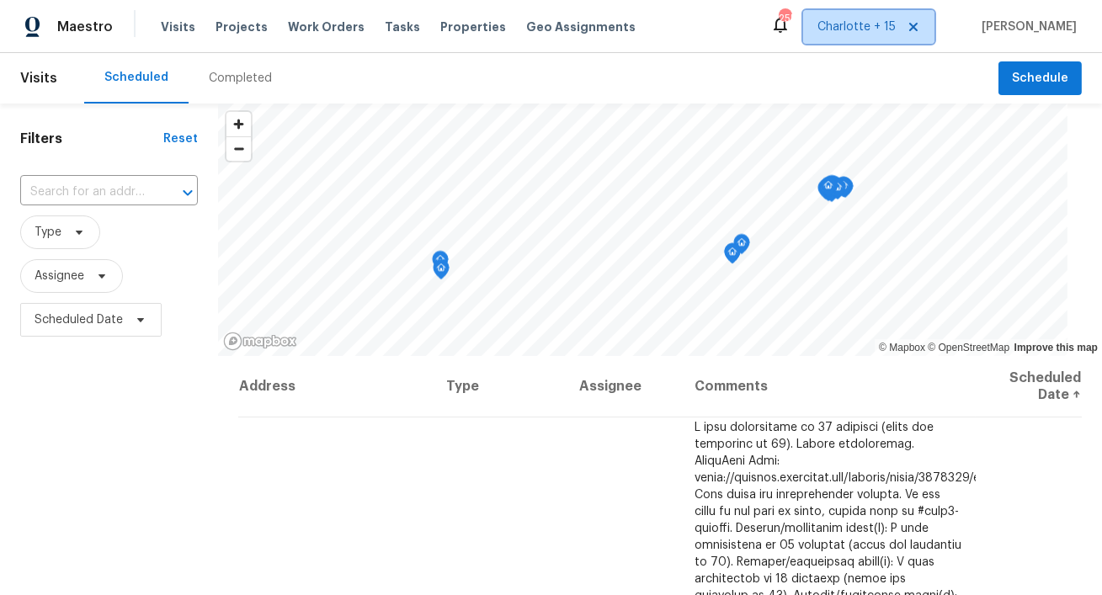
click at [920, 28] on span at bounding box center [910, 26] width 19 height 13
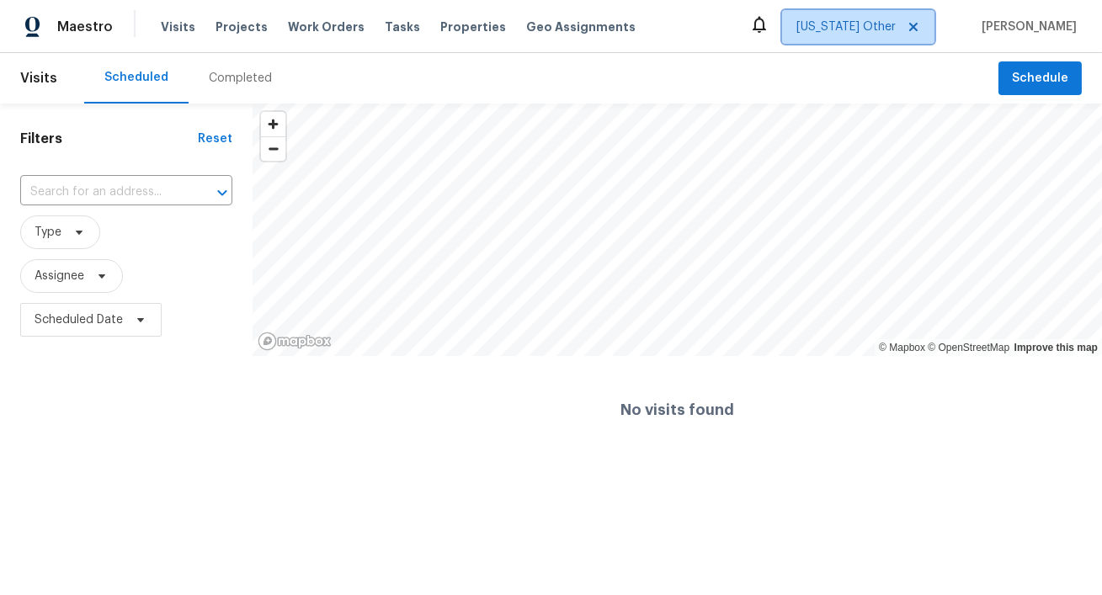
click at [917, 27] on icon at bounding box center [913, 27] width 8 height 8
click at [895, 29] on span "[US_STATE] Other" at bounding box center [845, 27] width 99 height 17
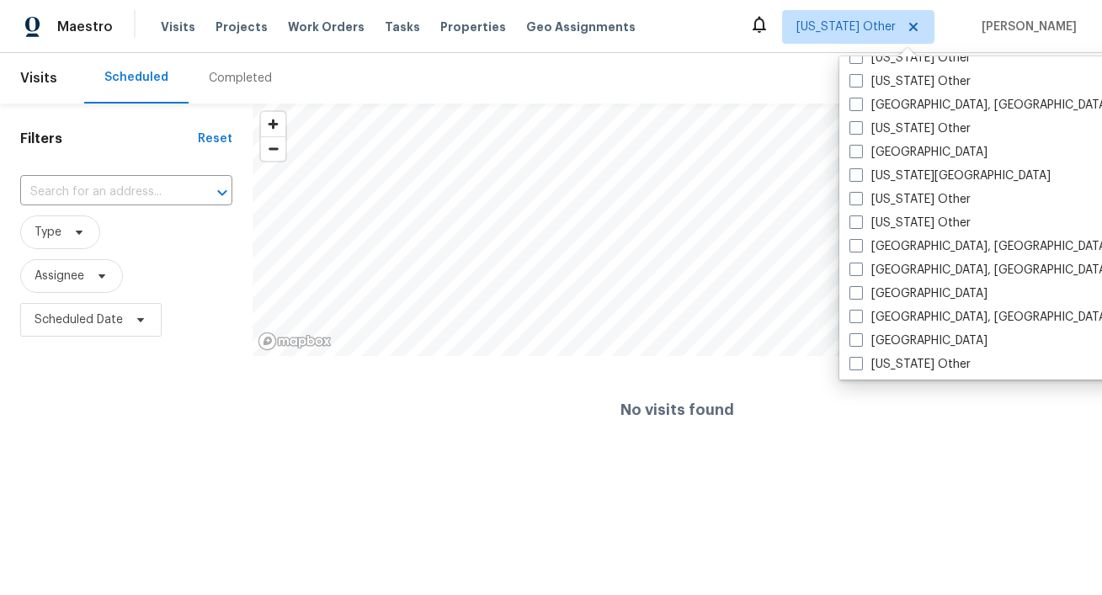
scroll to position [1103, 0]
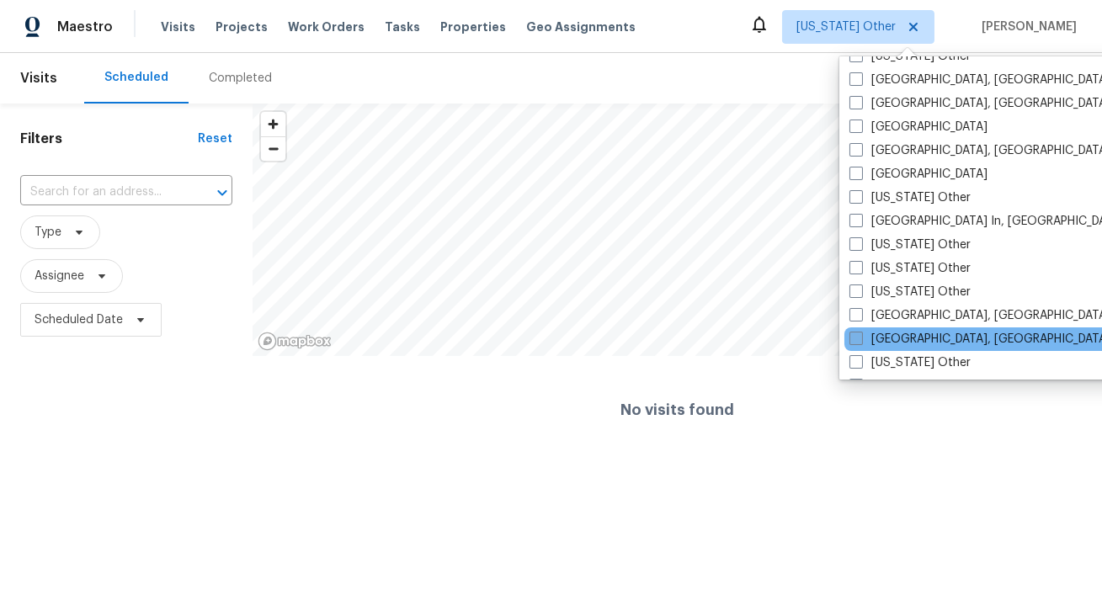
click at [898, 335] on label "[GEOGRAPHIC_DATA], [GEOGRAPHIC_DATA]" at bounding box center [979, 339] width 261 height 17
click at [860, 335] on input "[GEOGRAPHIC_DATA], [GEOGRAPHIC_DATA]" at bounding box center [854, 336] width 11 height 11
checkbox input "true"
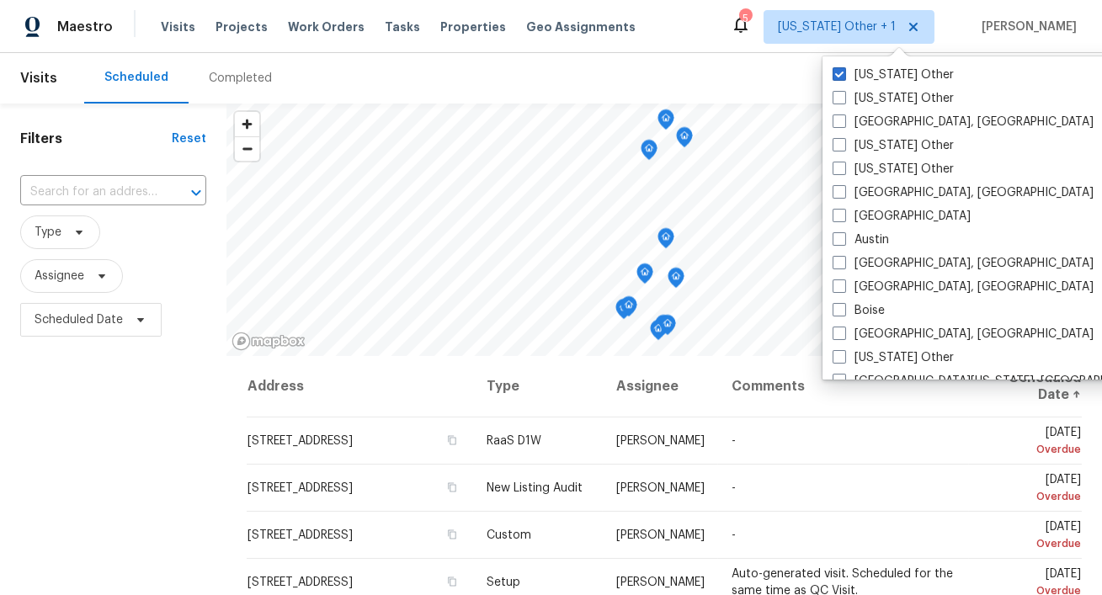
drag, startPoint x: 842, startPoint y: 71, endPoint x: 825, endPoint y: 72, distance: 16.9
click at [840, 71] on span at bounding box center [838, 73] width 13 height 13
click at [840, 71] on input "[US_STATE] Other" at bounding box center [837, 71] width 11 height 11
checkbox input "false"
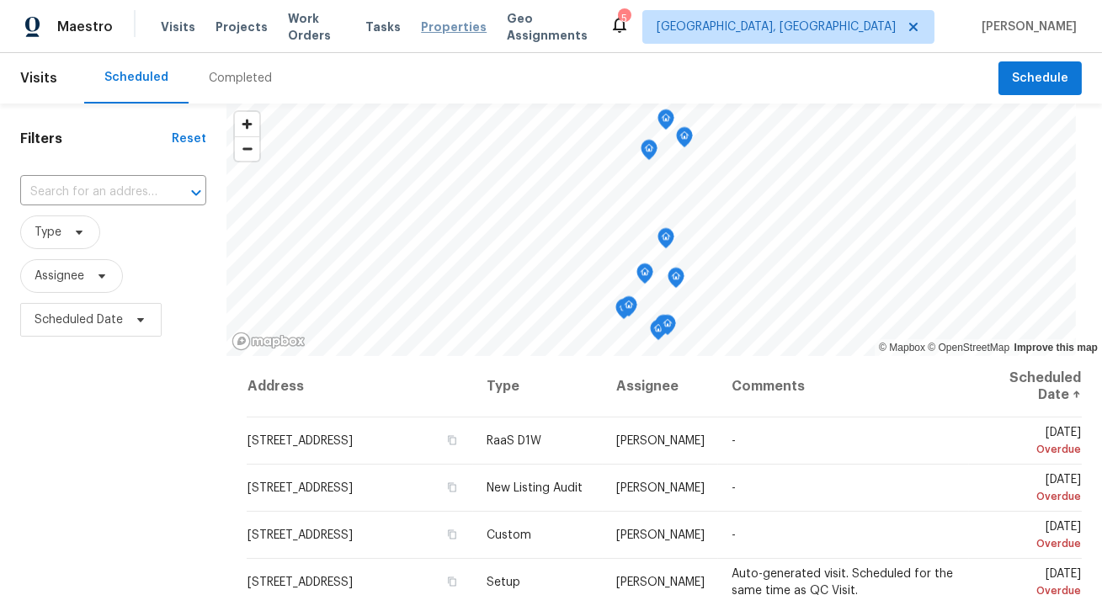
click at [458, 28] on span "Properties" at bounding box center [454, 27] width 66 height 17
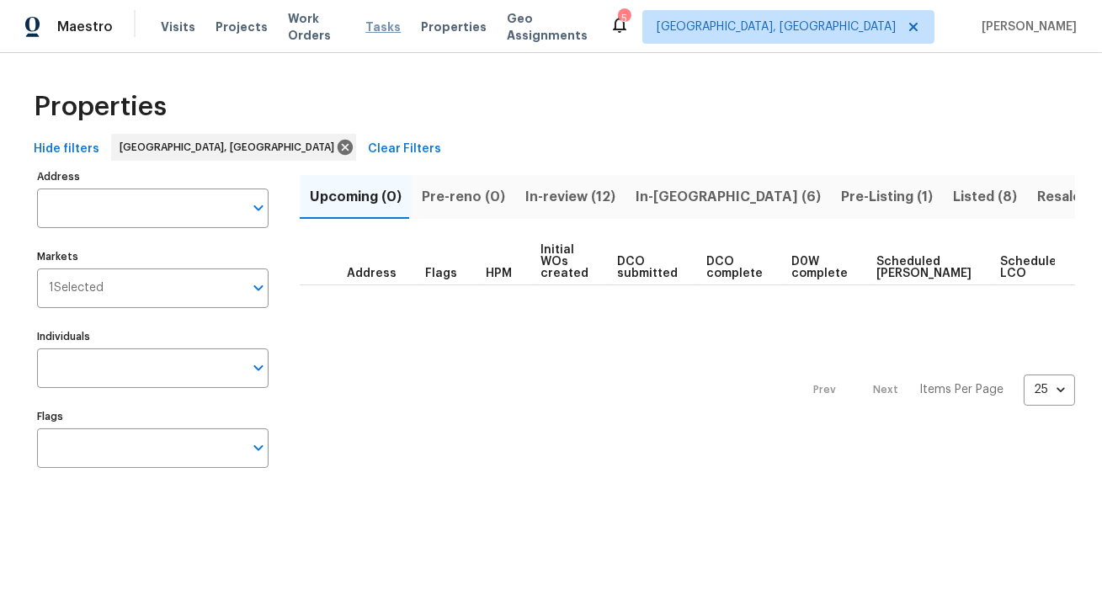
click at [379, 27] on span "Tasks" at bounding box center [382, 27] width 35 height 12
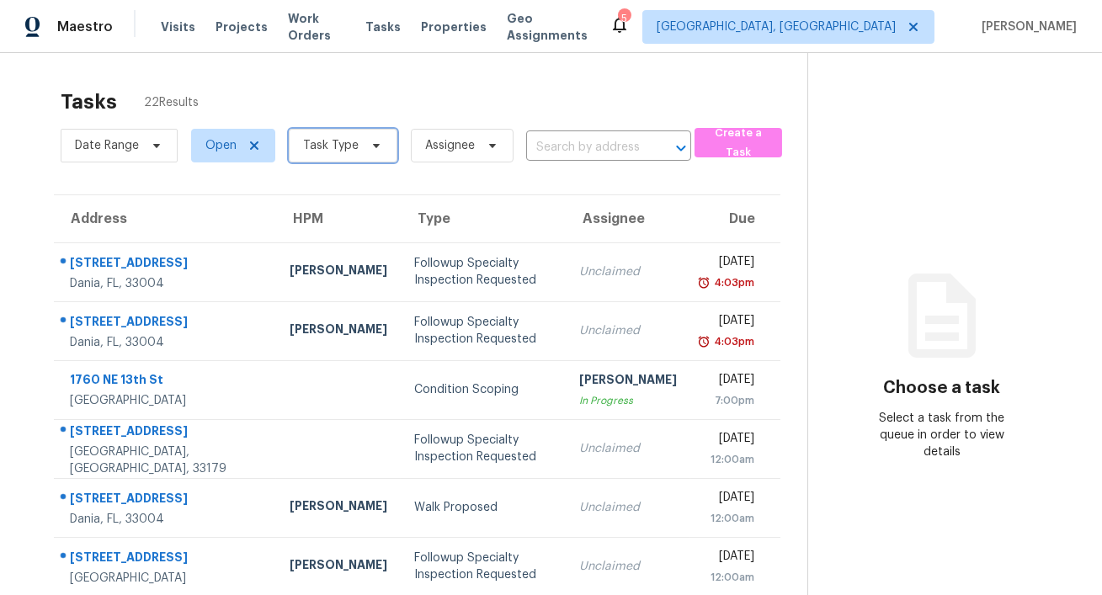
click at [351, 145] on span "Task Type" at bounding box center [331, 145] width 56 height 17
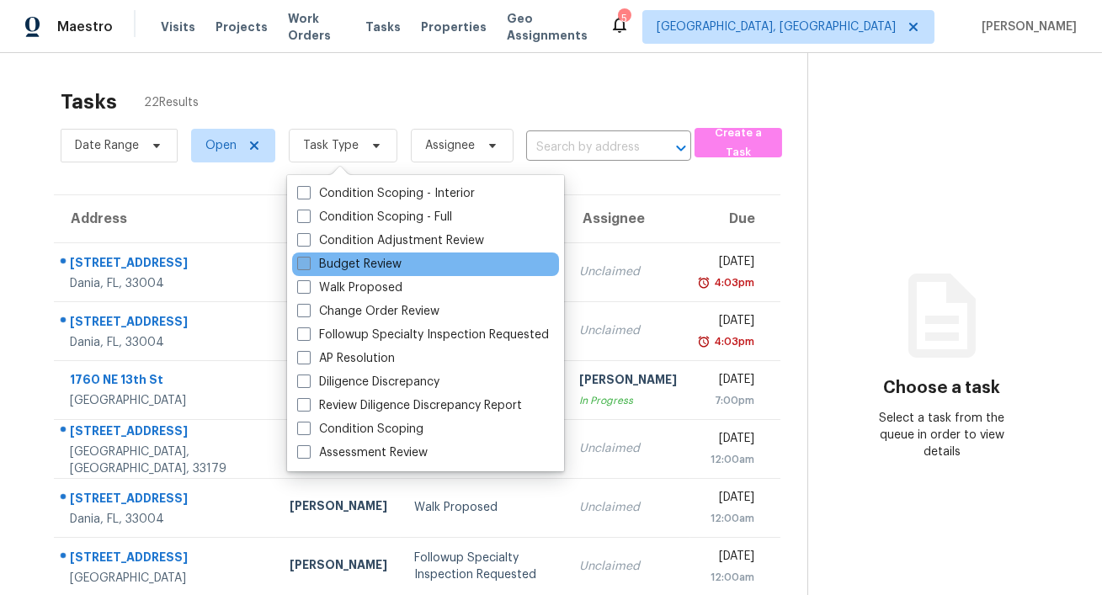
click at [346, 260] on label "Budget Review" at bounding box center [349, 264] width 104 height 17
click at [308, 260] on input "Budget Review" at bounding box center [302, 261] width 11 height 11
checkbox input "true"
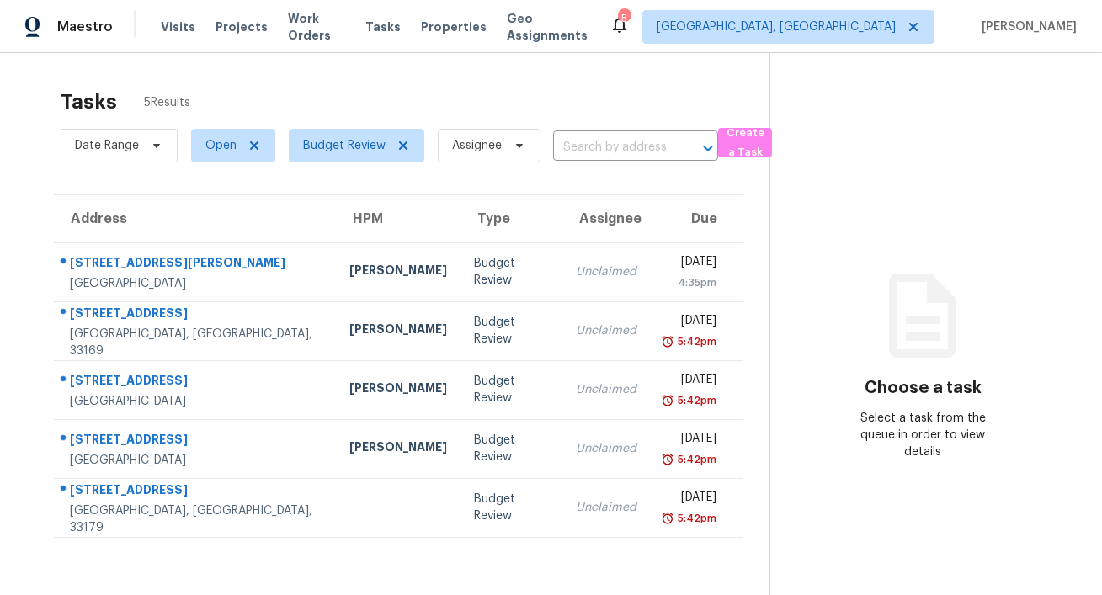
click at [443, 70] on div "Tasks 5 Results Date Range Open Budget Review Assignee ​ Create a Task Address …" at bounding box center [551, 350] width 1102 height 595
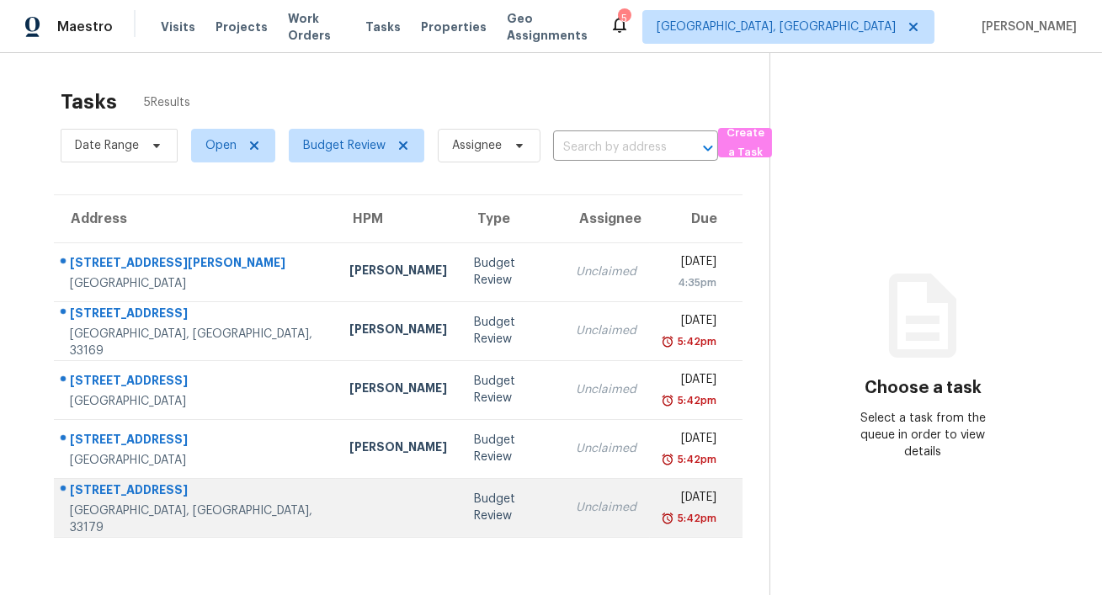
click at [336, 518] on td at bounding box center [398, 507] width 125 height 59
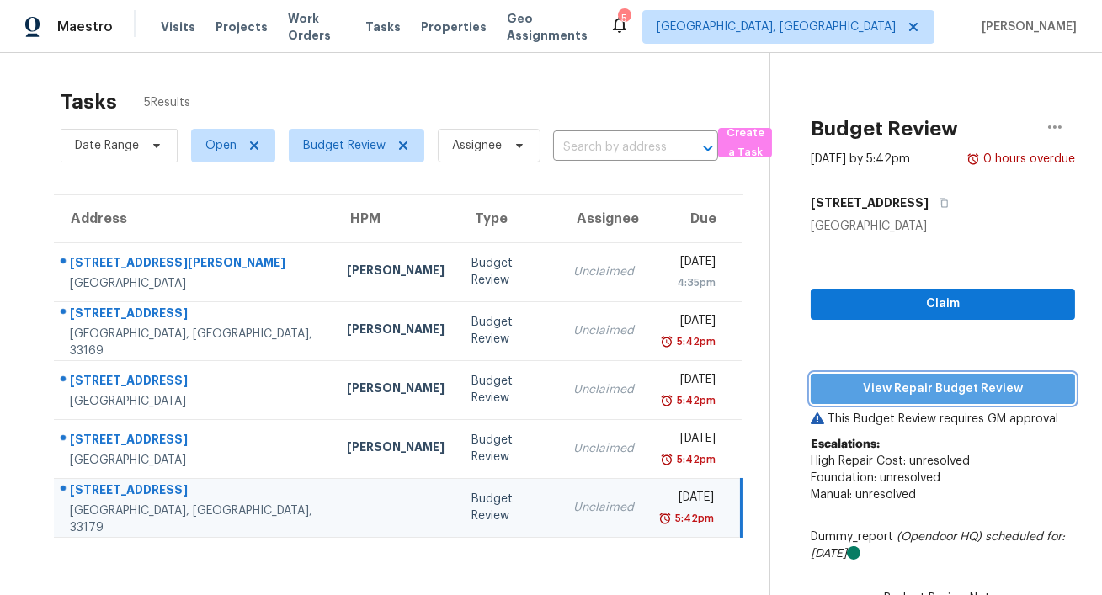
drag, startPoint x: 949, startPoint y: 400, endPoint x: 942, endPoint y: 405, distance: 9.1
click at [949, 400] on button "View Repair Budget Review" at bounding box center [942, 389] width 264 height 31
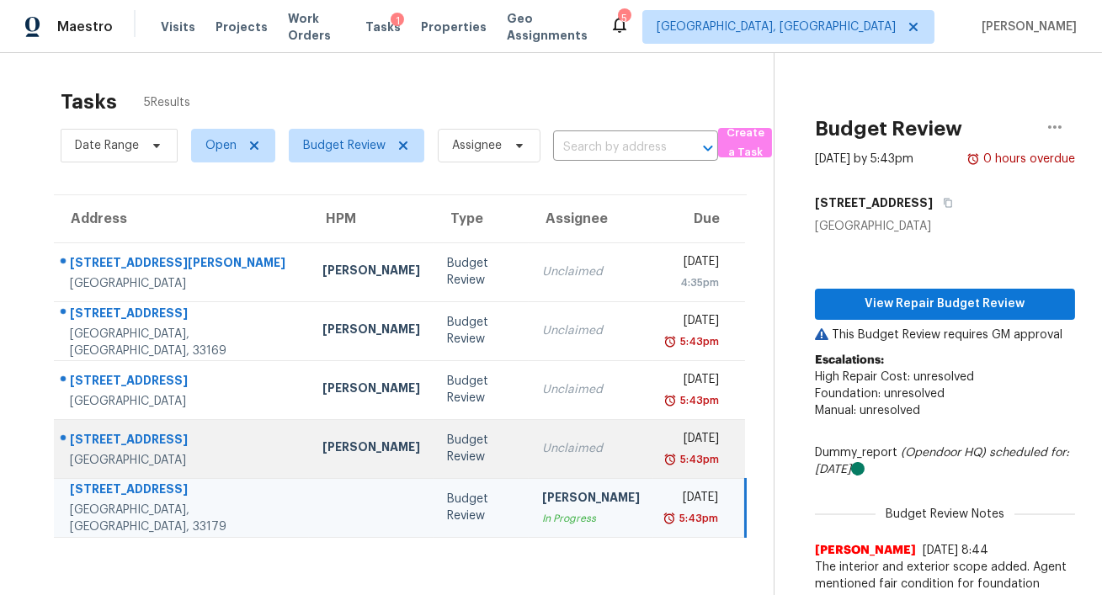
click at [354, 437] on td "[PERSON_NAME]" at bounding box center [371, 448] width 125 height 59
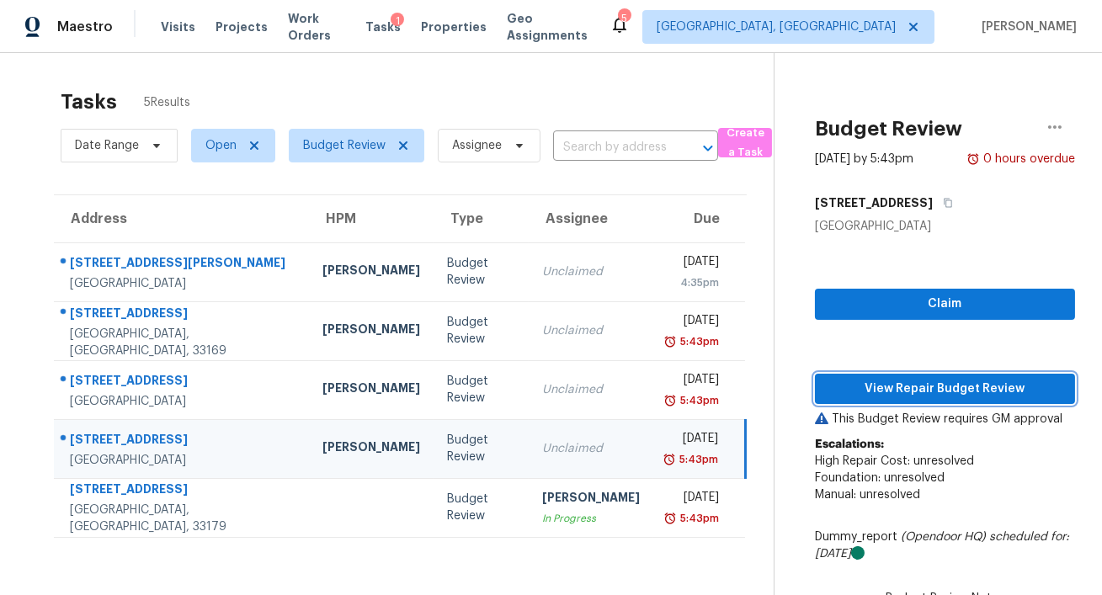
drag, startPoint x: 967, startPoint y: 388, endPoint x: 952, endPoint y: 378, distance: 18.2
click at [963, 385] on span "View Repair Budget Review" at bounding box center [944, 389] width 233 height 21
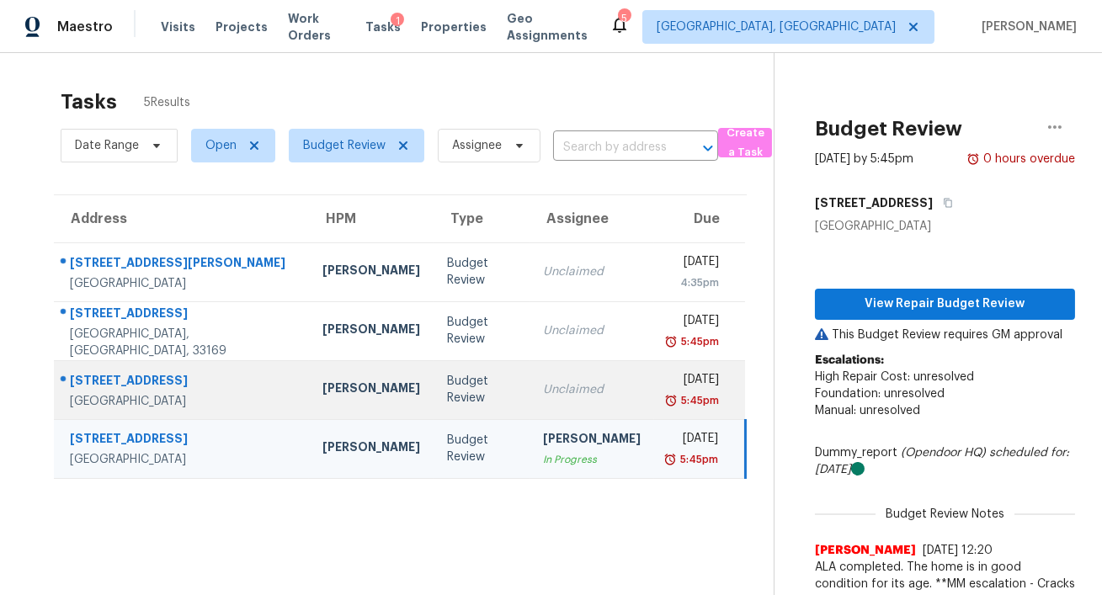
click at [359, 391] on td "[PERSON_NAME]" at bounding box center [371, 389] width 125 height 59
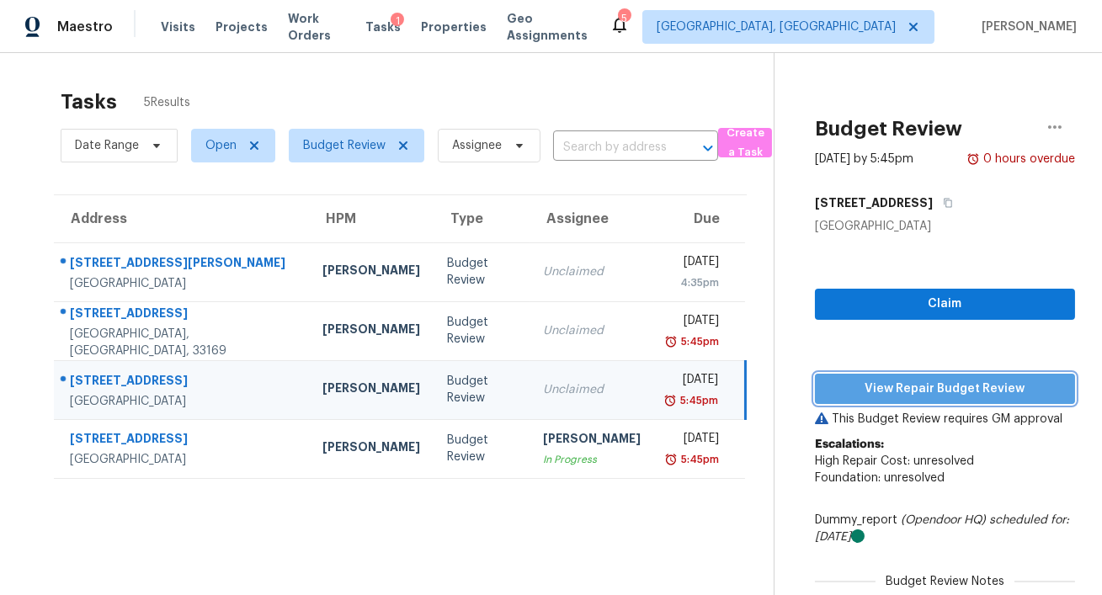
click at [893, 379] on span "View Repair Budget Review" at bounding box center [944, 389] width 233 height 21
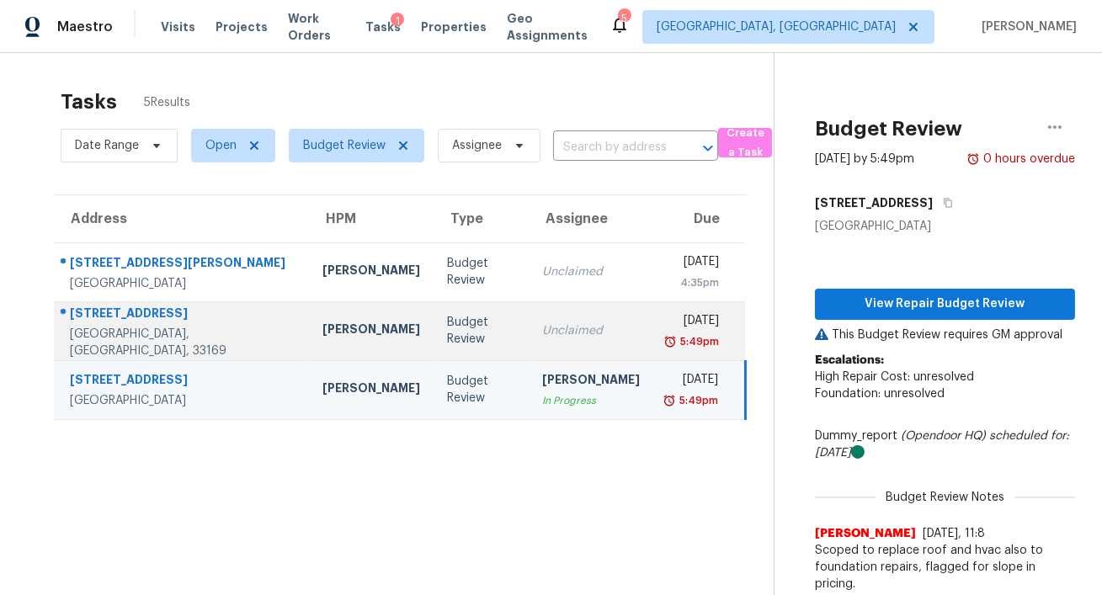
click at [433, 321] on td "Budget Review" at bounding box center [480, 330] width 95 height 59
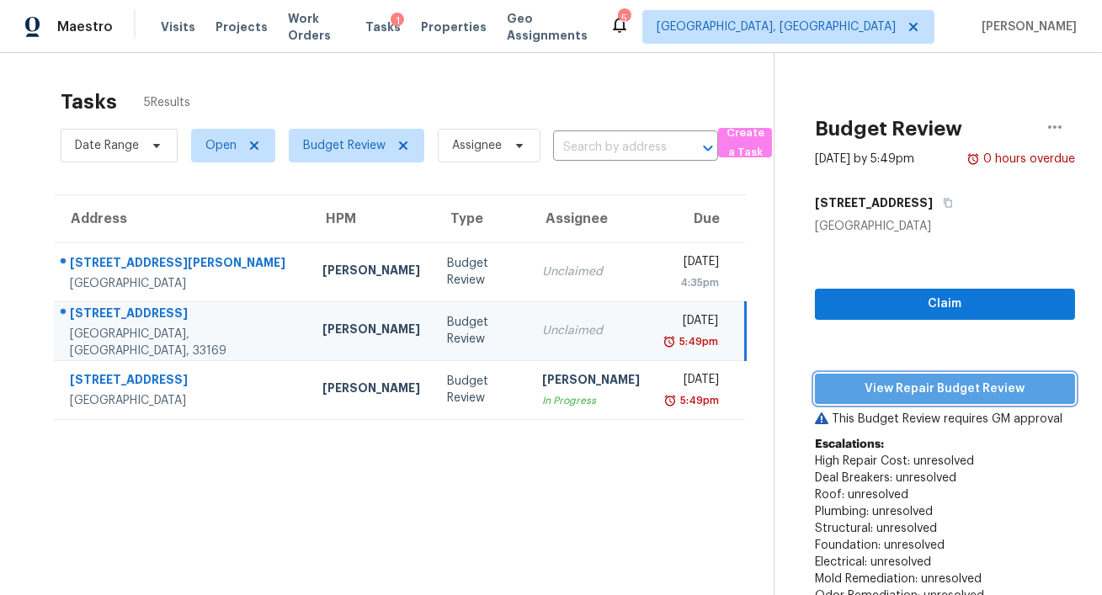
click at [892, 395] on span "View Repair Budget Review" at bounding box center [944, 389] width 233 height 21
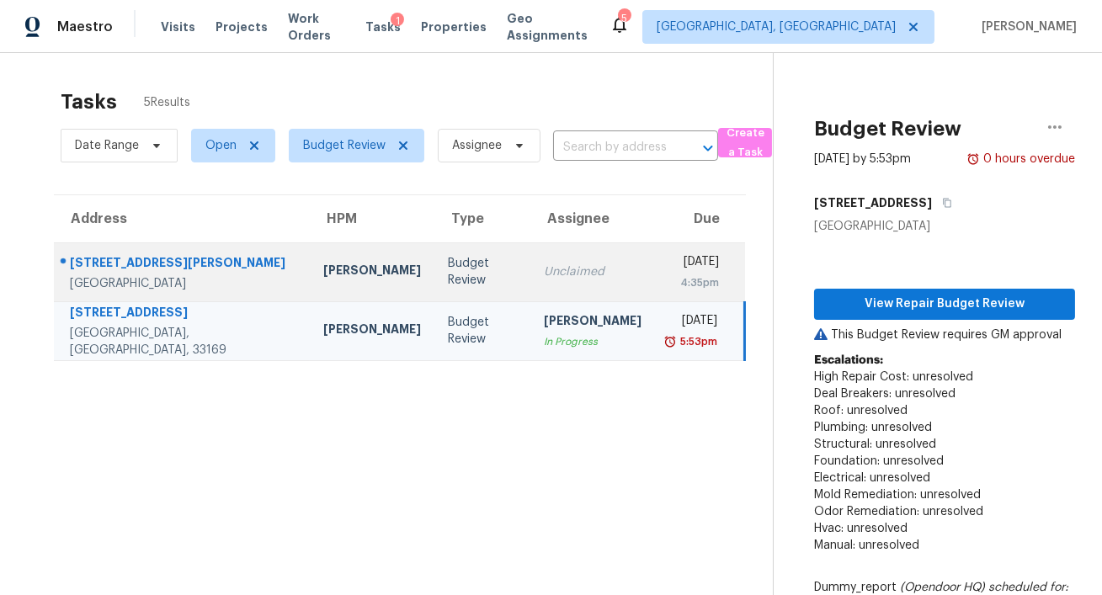
click at [434, 284] on td "Budget Review" at bounding box center [482, 271] width 96 height 59
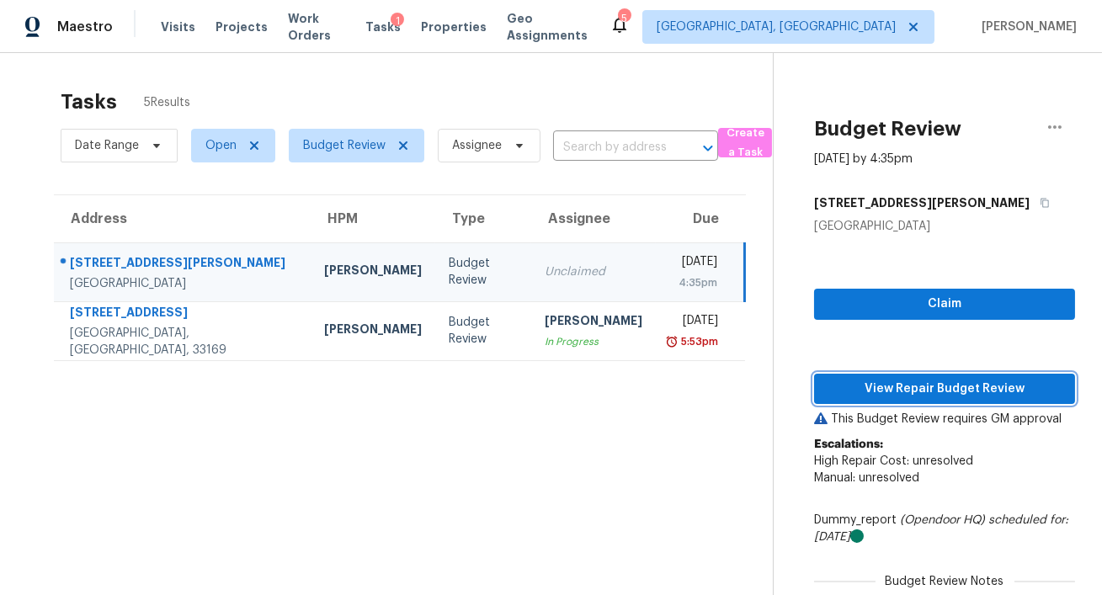
click at [932, 389] on span "View Repair Budget Review" at bounding box center [944, 389] width 234 height 21
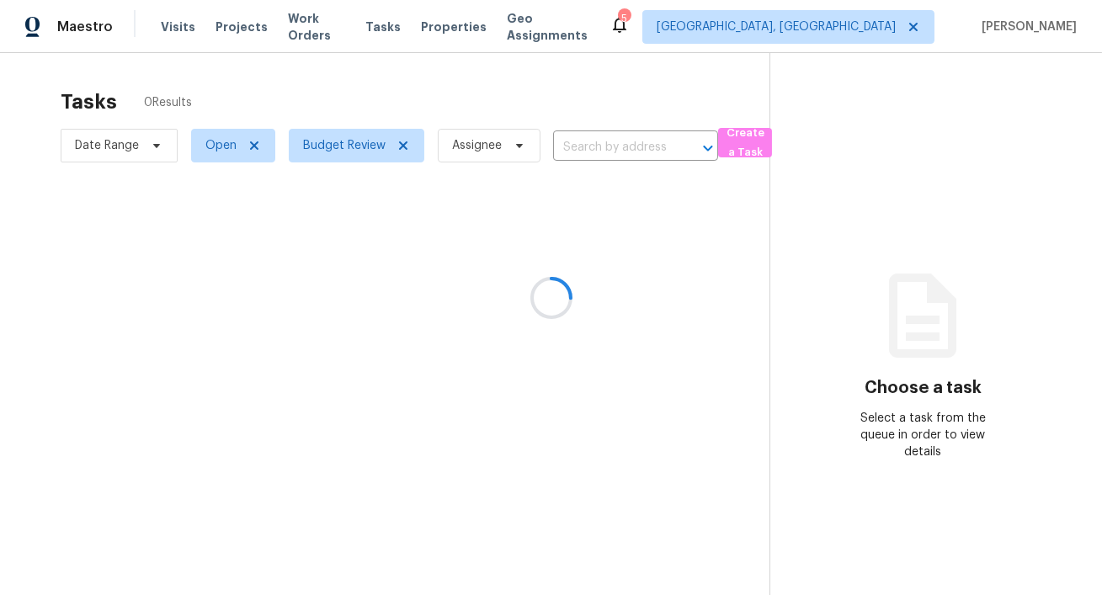
click at [403, 143] on div at bounding box center [551, 297] width 1102 height 595
click at [401, 147] on icon at bounding box center [402, 145] width 13 height 13
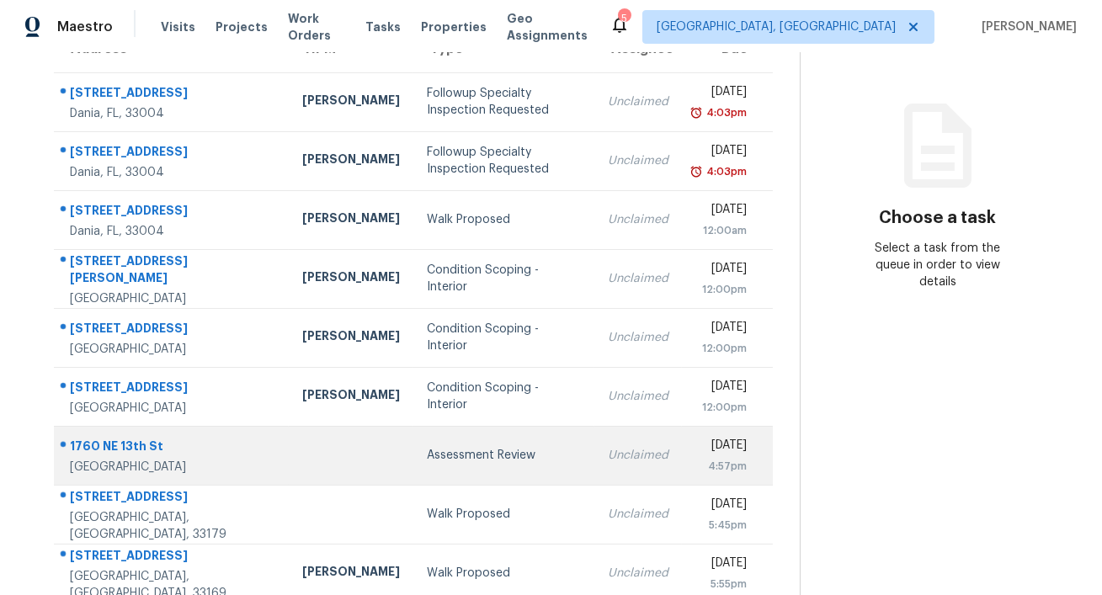
scroll to position [157, 0]
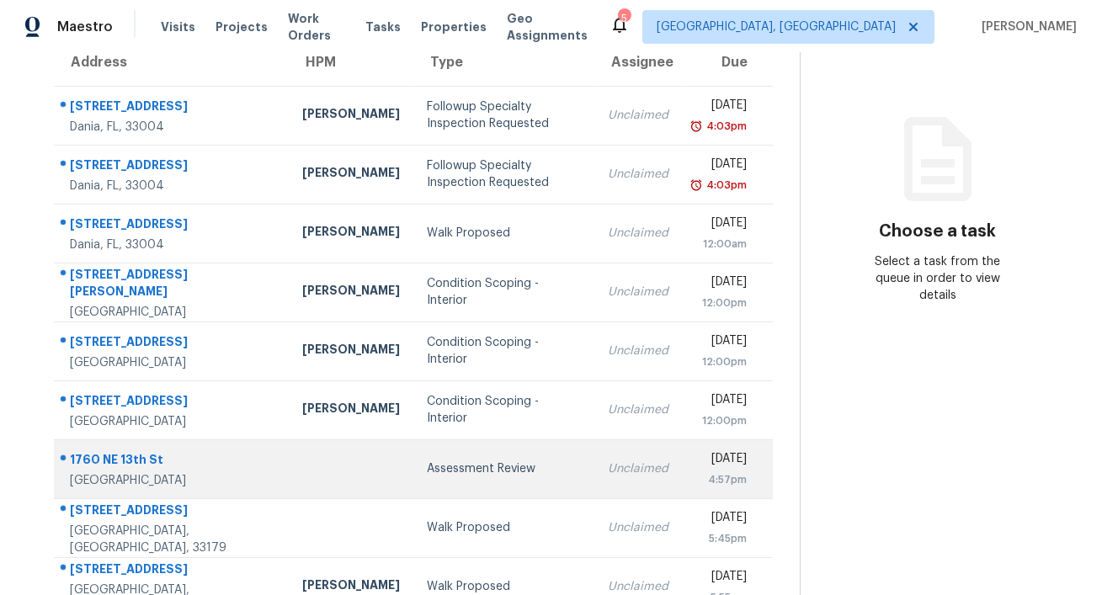
click at [303, 454] on td at bounding box center [351, 468] width 125 height 59
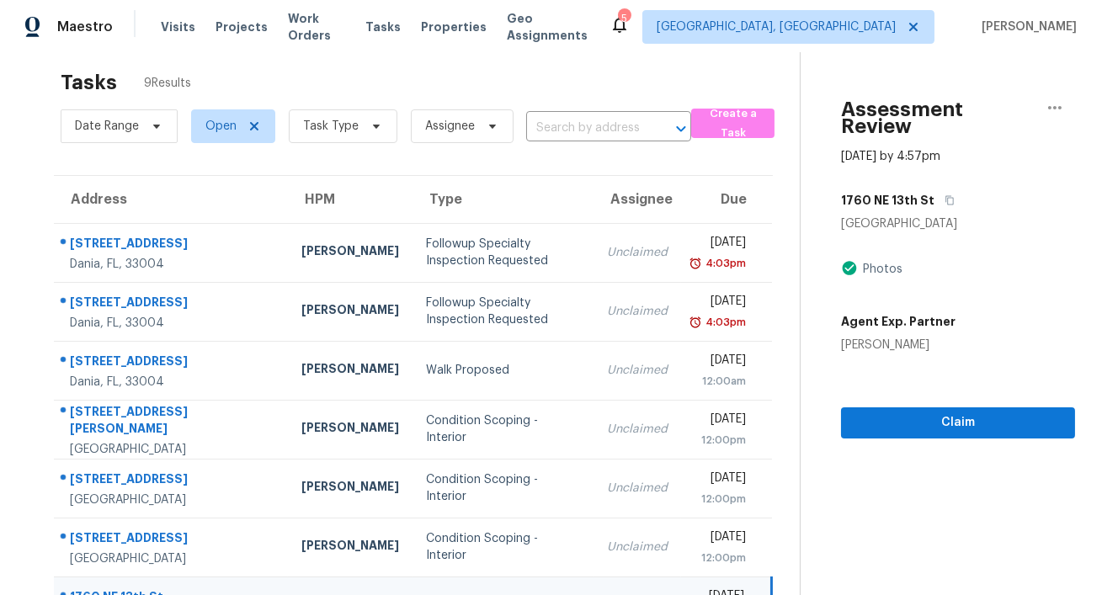
scroll to position [0, 0]
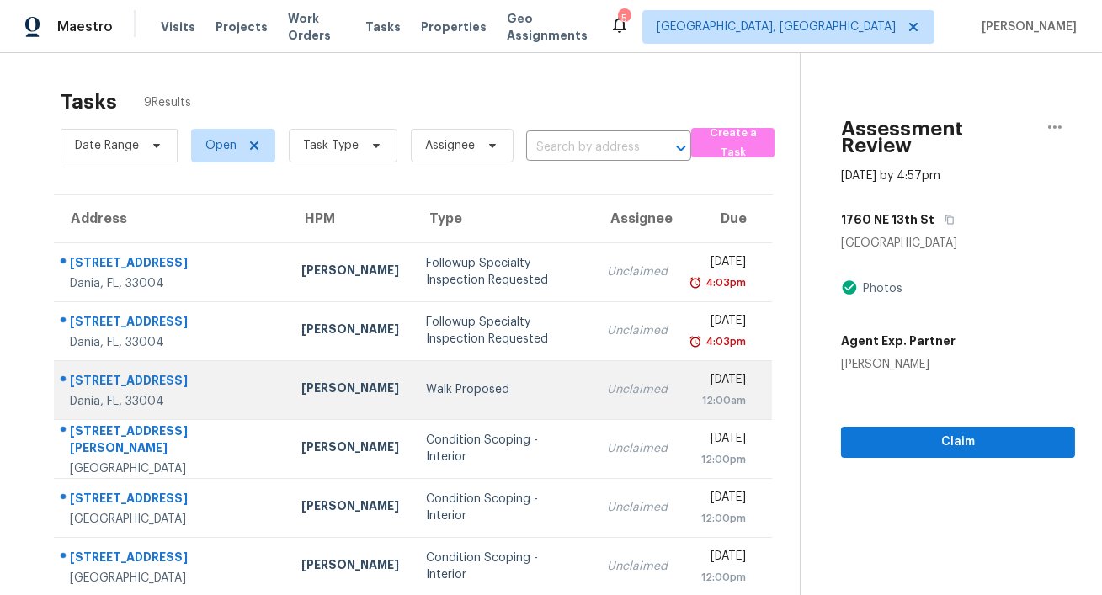
click at [623, 391] on td "Unclaimed" at bounding box center [637, 389] width 88 height 59
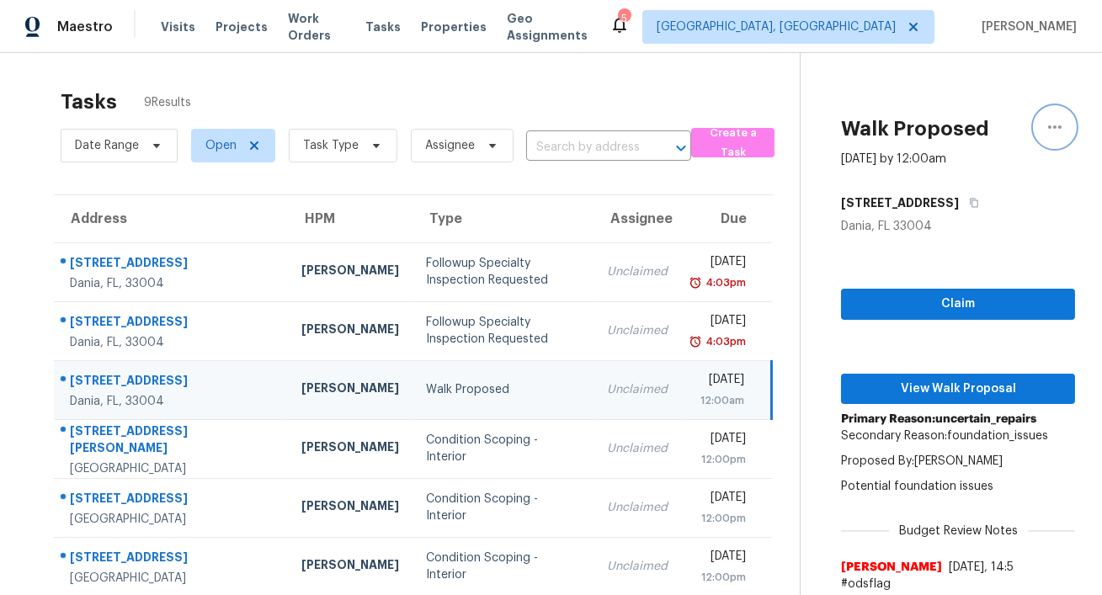
click at [1052, 125] on icon "button" at bounding box center [1054, 127] width 20 height 20
click at [938, 130] on div "Cancel this task" at bounding box center [958, 130] width 131 height 17
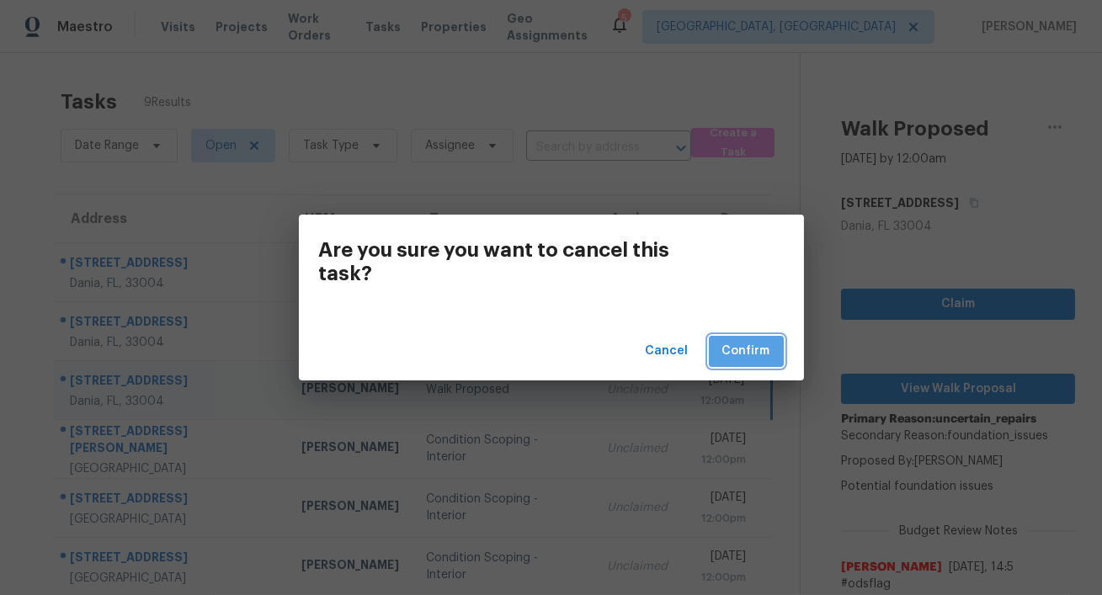
click at [749, 350] on span "Confirm" at bounding box center [746, 351] width 48 height 21
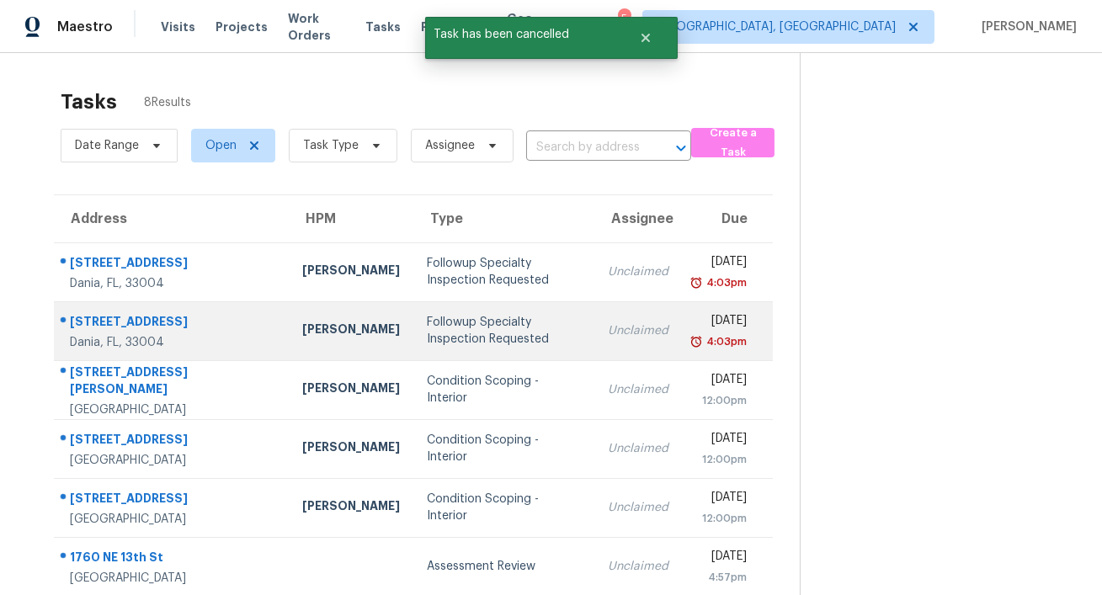
click at [695, 326] on div "[DATE]" at bounding box center [720, 322] width 51 height 21
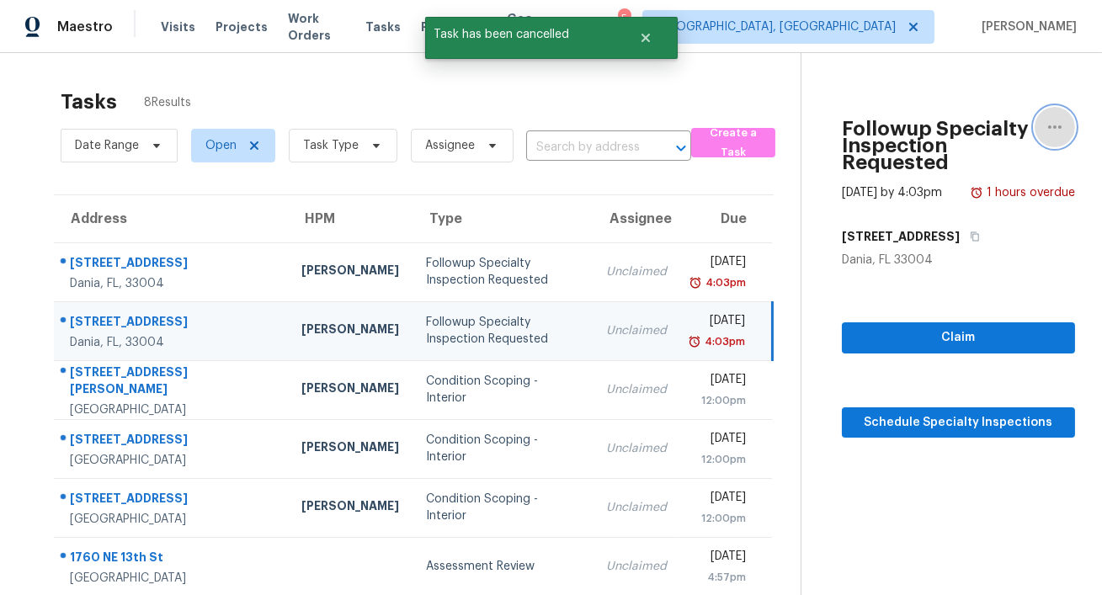
drag, startPoint x: 1051, startPoint y: 122, endPoint x: 1046, endPoint y: 130, distance: 9.8
click at [1051, 122] on icon "button" at bounding box center [1054, 127] width 20 height 20
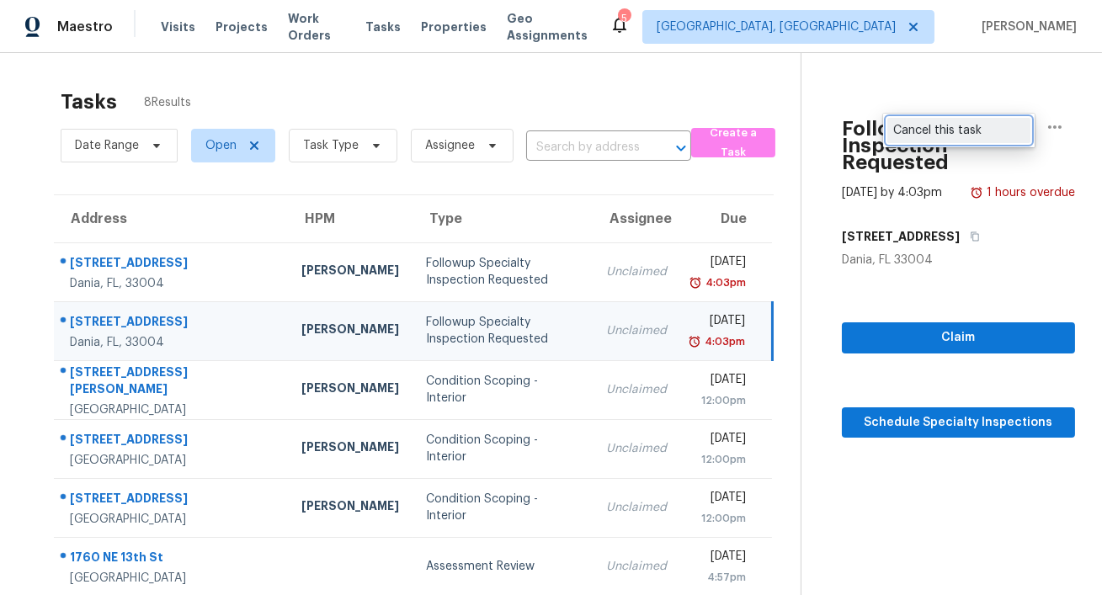
click at [947, 125] on div "Cancel this task" at bounding box center [958, 130] width 131 height 17
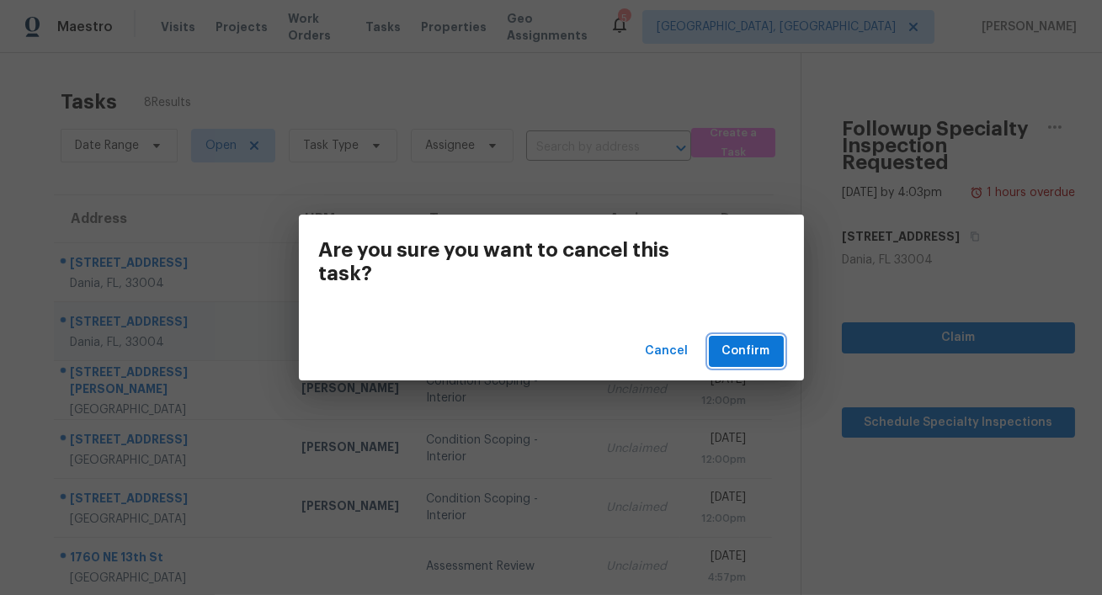
click at [757, 353] on span "Confirm" at bounding box center [746, 351] width 48 height 21
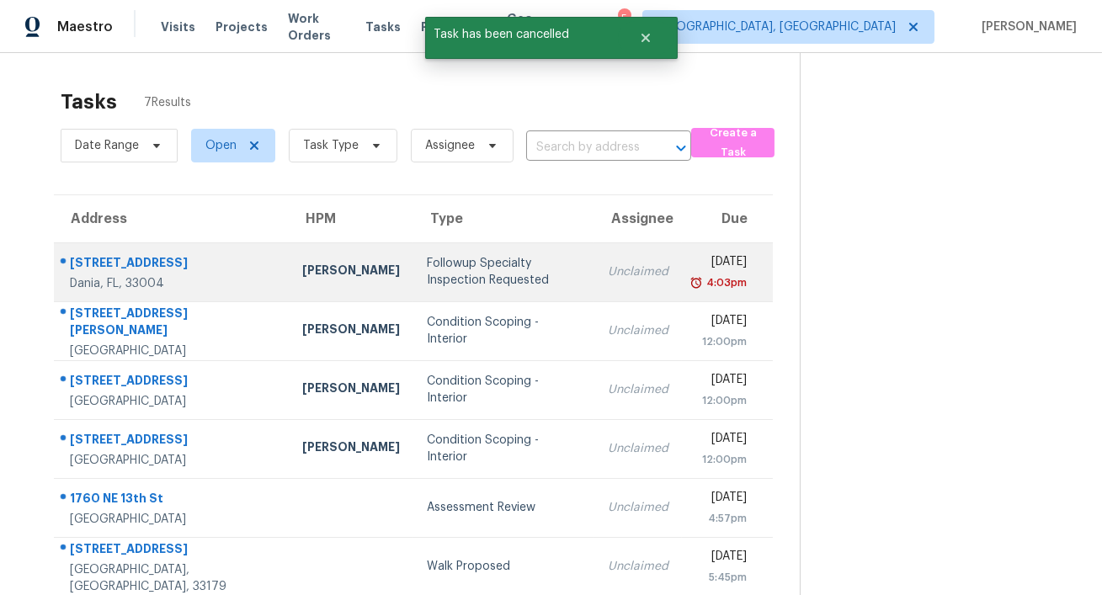
click at [695, 264] on div "[DATE]" at bounding box center [720, 263] width 51 height 21
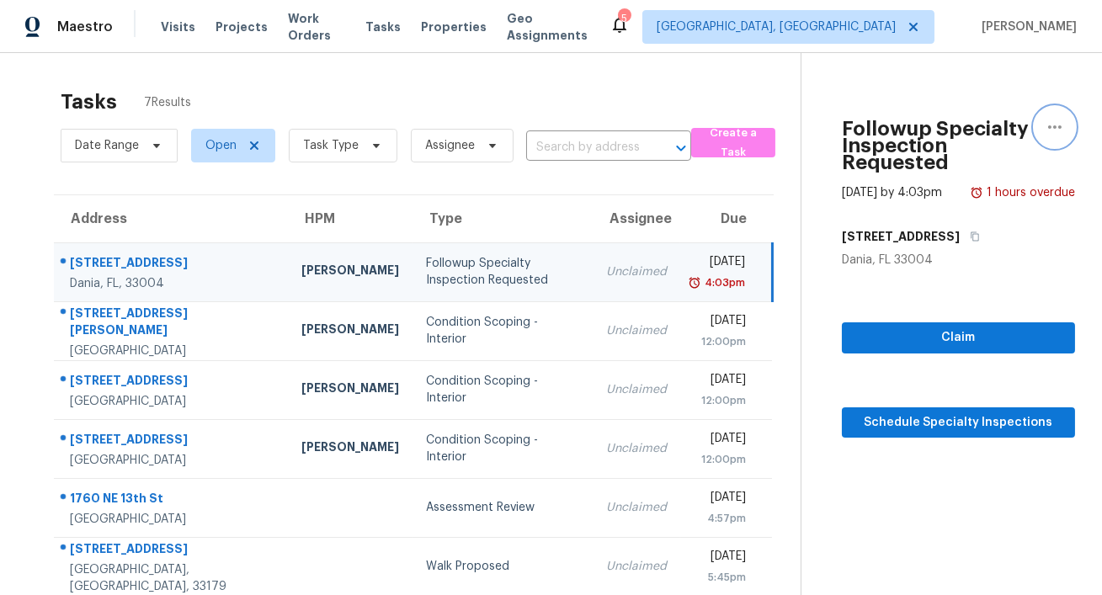
click at [1047, 130] on icon "button" at bounding box center [1054, 127] width 20 height 20
click at [914, 132] on div "Cancel this task" at bounding box center [958, 130] width 131 height 17
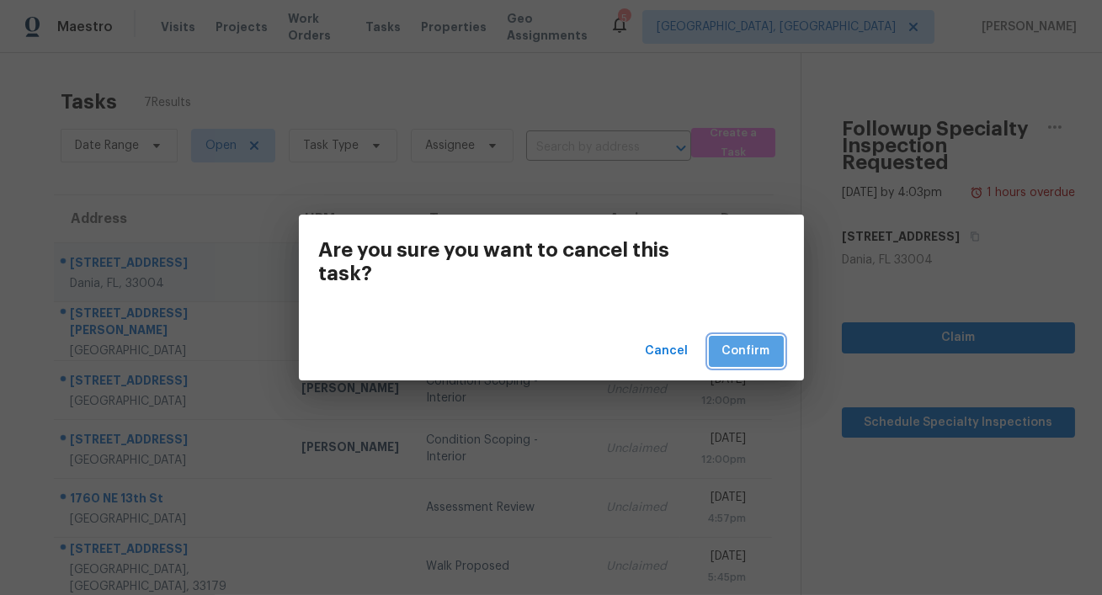
click at [750, 346] on span "Confirm" at bounding box center [746, 351] width 48 height 21
